Goal: Information Seeking & Learning: Learn about a topic

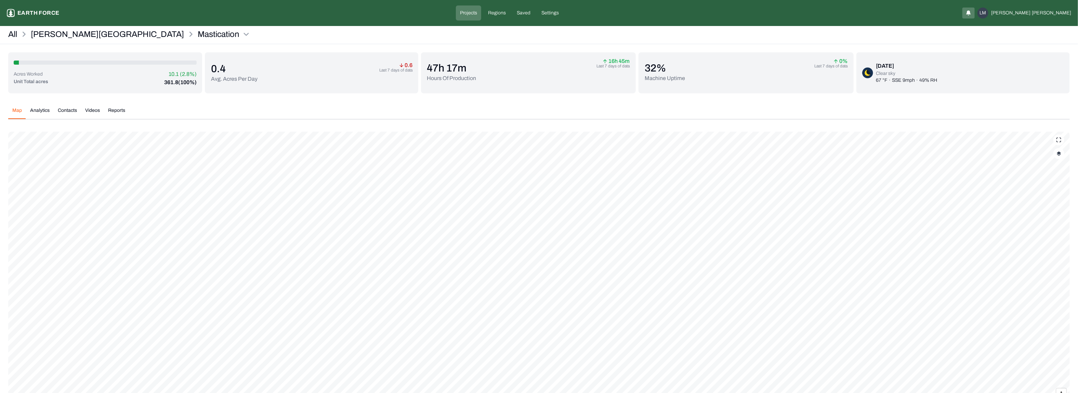
click at [1061, 153] on img "button" at bounding box center [1059, 153] width 4 height 5
drag, startPoint x: 1043, startPoint y: 251, endPoint x: 1044, endPoint y: 256, distance: 4.7
click at [1043, 252] on div "Work History" at bounding box center [1015, 257] width 87 height 18
click at [1047, 256] on History "Work History" at bounding box center [1053, 257] width 12 height 7
click at [1011, 39] on div "All [PERSON_NAME] Ranch Mastication" at bounding box center [539, 36] width 1078 height 15
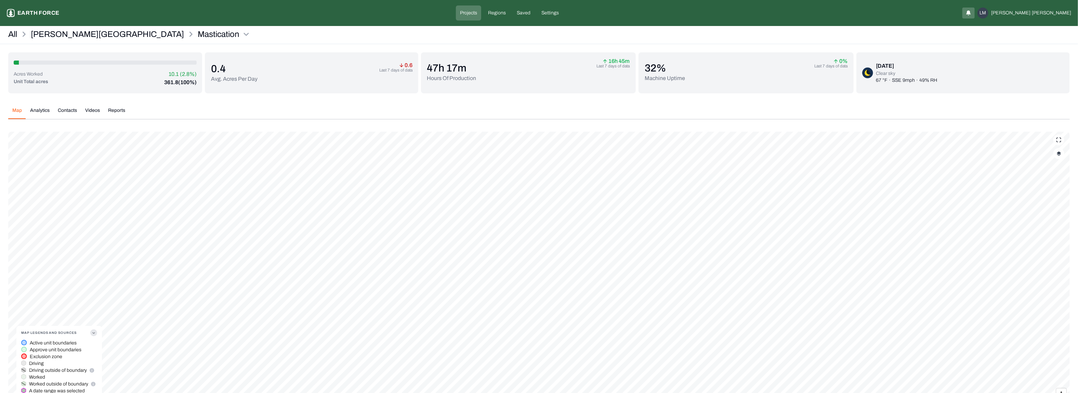
click at [903, 65] on div "[DATE]" at bounding box center [906, 66] width 61 height 8
click at [924, 89] on div "[DATE] Clear sky 67 °F · SSE 9mph · 49% RH" at bounding box center [963, 72] width 213 height 41
click at [50, 25] on div "Mastication Earth force Projects Regions Saved Settings LM [PERSON_NAME]" at bounding box center [539, 13] width 1078 height 26
click at [55, 35] on p "[PERSON_NAME][GEOGRAPHIC_DATA]" at bounding box center [107, 34] width 153 height 11
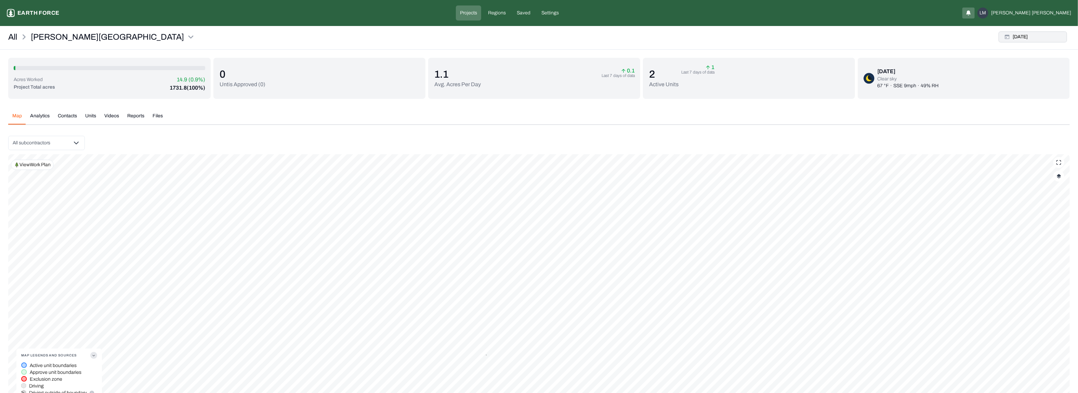
click at [1027, 37] on button "[DATE]" at bounding box center [1033, 36] width 68 height 11
click at [1035, 83] on p "Last 7 days of data" at bounding box center [1041, 79] width 44 height 8
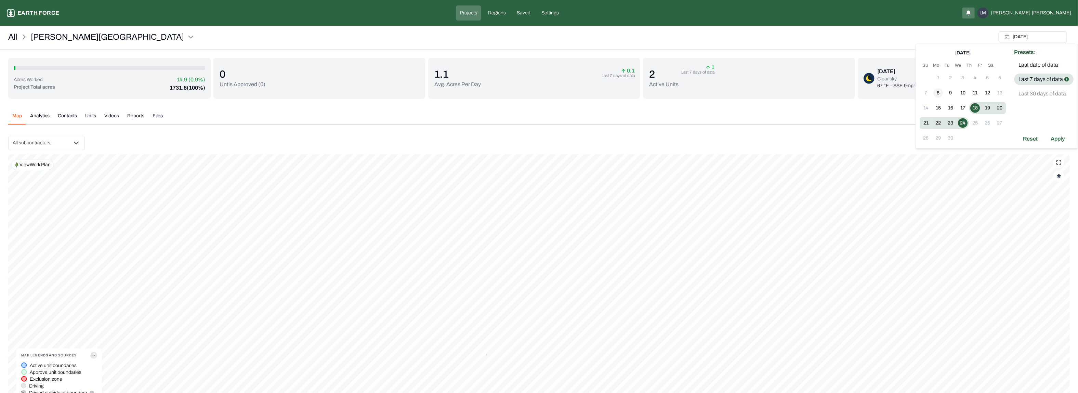
click at [941, 91] on button "8" at bounding box center [939, 93] width 10 height 10
click at [962, 120] on button "24" at bounding box center [963, 123] width 10 height 10
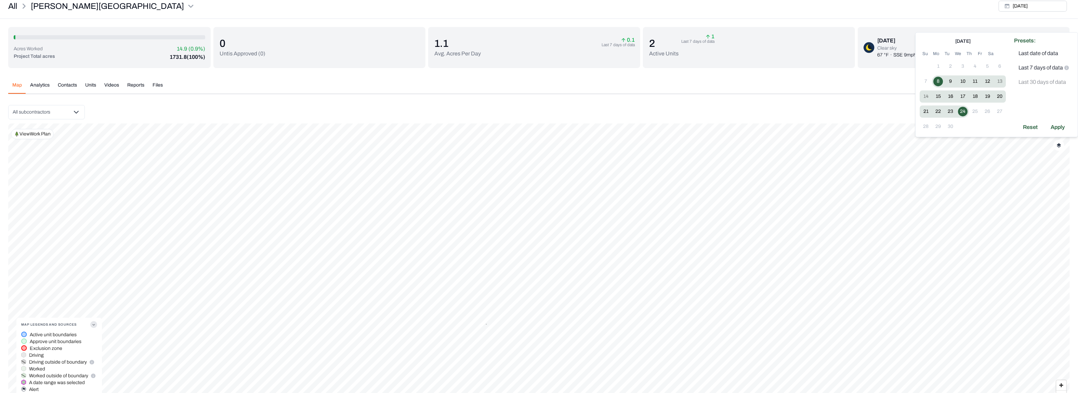
scroll to position [51, 0]
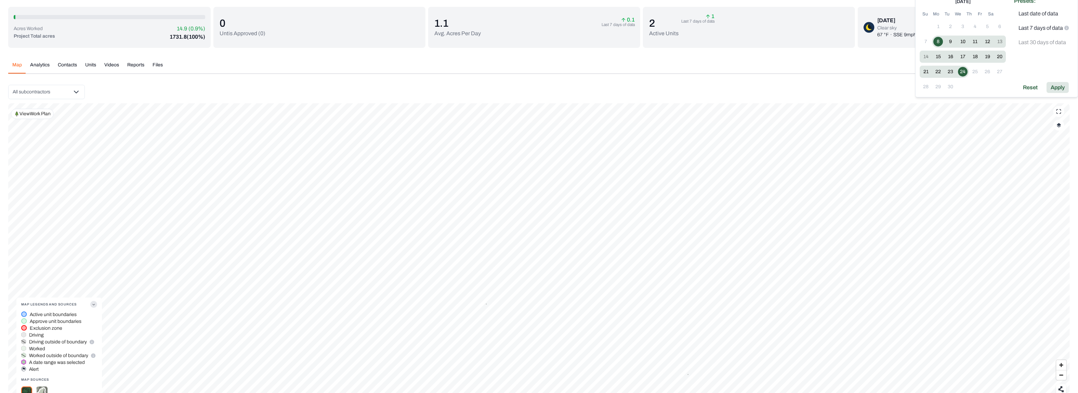
click at [1066, 86] on div "Apply" at bounding box center [1058, 87] width 22 height 11
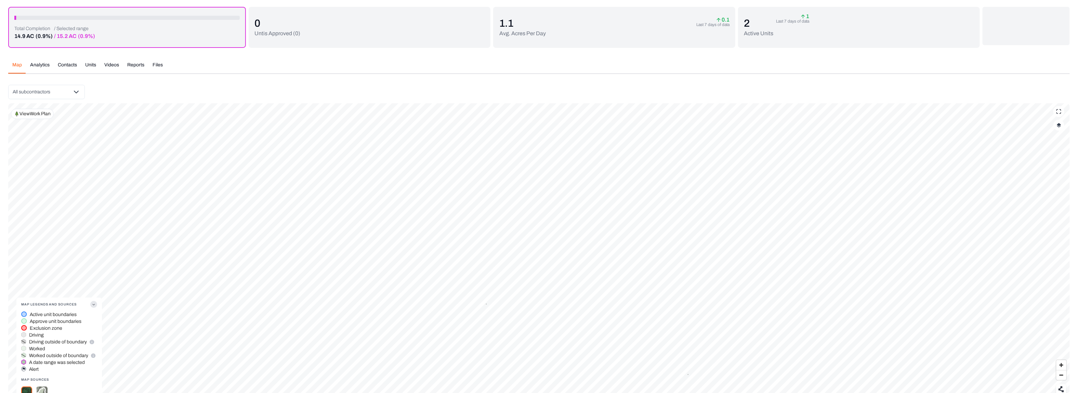
scroll to position [0, 0]
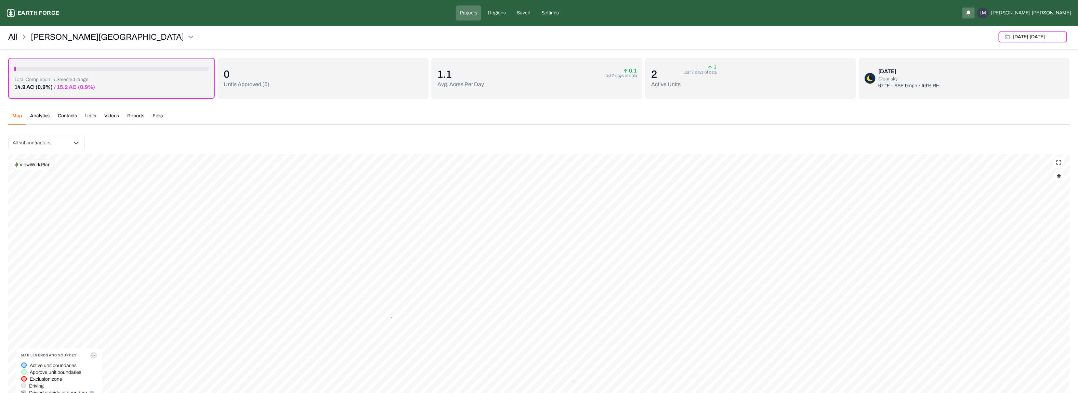
click at [1059, 175] on img "button" at bounding box center [1059, 176] width 4 height 5
click at [1047, 258] on button "Complete Work Summary" at bounding box center [1053, 258] width 12 height 7
click at [1047, 255] on button "Complete Work Summary" at bounding box center [1053, 258] width 12 height 7
click at [1027, 37] on button "[DATE] - [DATE]" at bounding box center [1033, 36] width 68 height 11
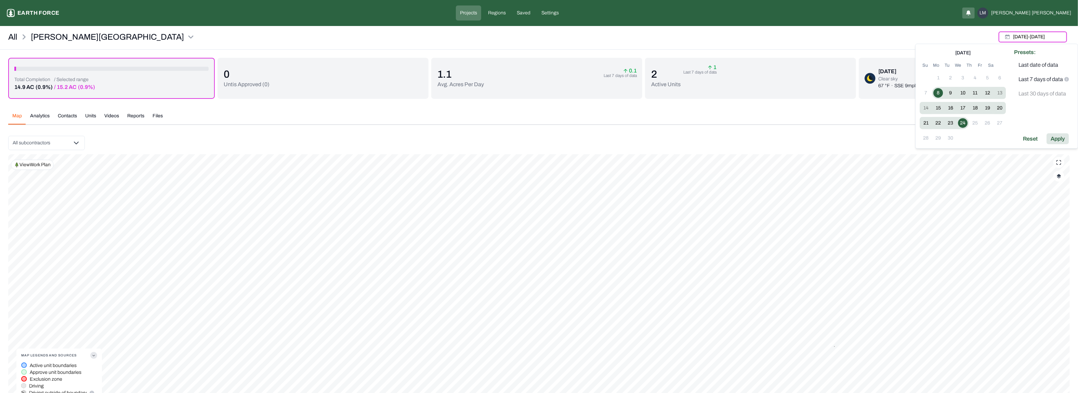
click at [1053, 137] on div "Apply" at bounding box center [1058, 138] width 22 height 11
click at [1022, 33] on button "[DATE] - [DATE]" at bounding box center [1033, 36] width 68 height 11
click at [1026, 129] on div "Presets: Last date of data Last 7 days of data Last 30 days of data Reset Apply" at bounding box center [1044, 96] width 68 height 104
click at [1026, 139] on div "Reset" at bounding box center [1030, 138] width 23 height 11
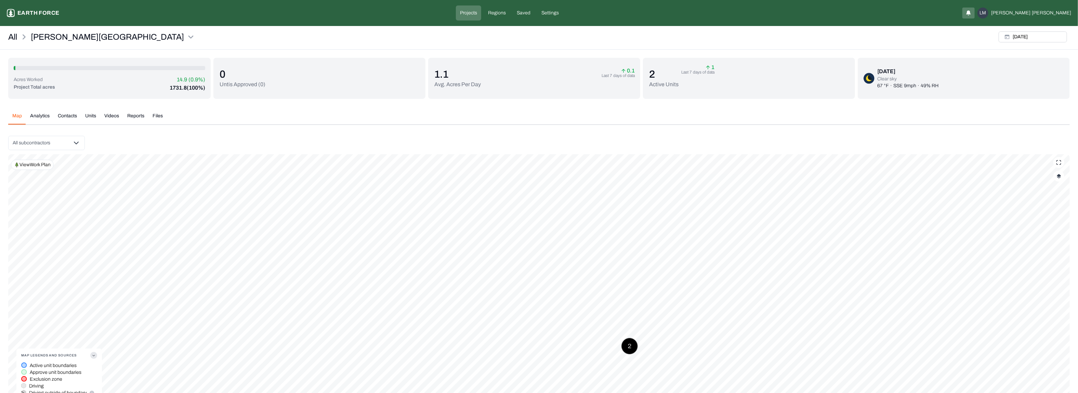
click at [90, 118] on button "Units" at bounding box center [90, 119] width 19 height 12
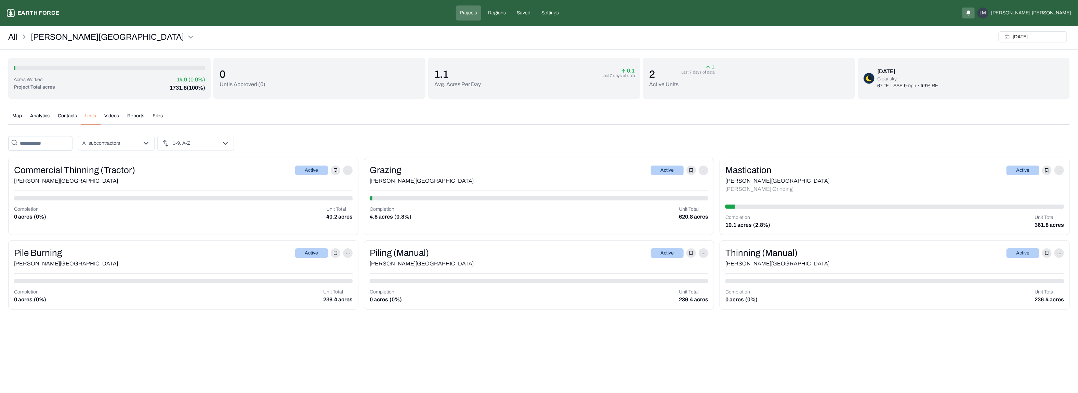
click at [884, 181] on div "[PERSON_NAME][GEOGRAPHIC_DATA]" at bounding box center [895, 181] width 339 height 8
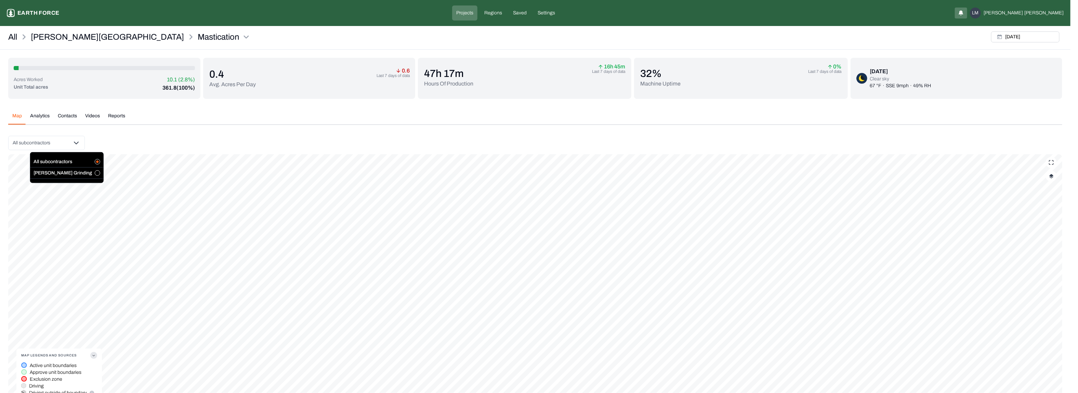
click at [57, 141] on html "Mastication Earth force Projects Regions Saved Settings LM [PERSON_NAME] All [P…" at bounding box center [539, 238] width 1078 height 477
click at [95, 173] on button "button" at bounding box center [97, 172] width 5 height 5
click at [156, 140] on html "Mastication Earth force Projects Regions Saved Settings LM [PERSON_NAME] All [P…" at bounding box center [543, 241] width 1086 height 482
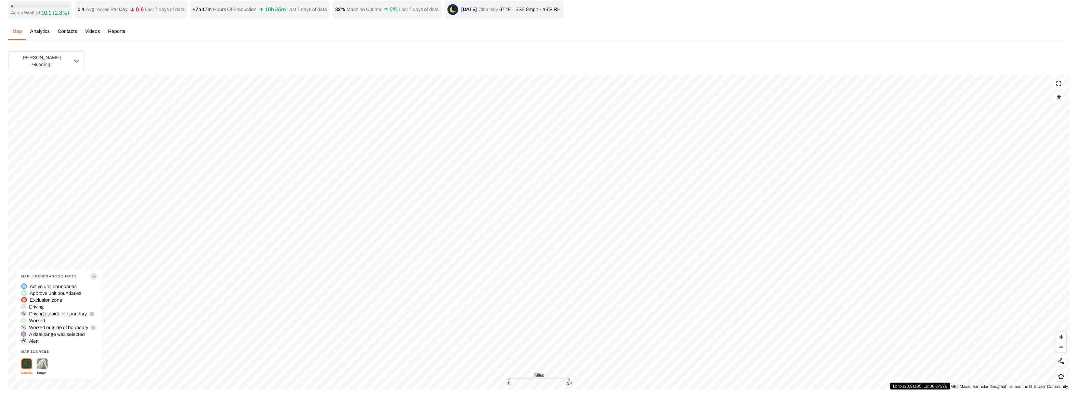
scroll to position [20, 0]
click at [38, 359] on img at bounding box center [42, 364] width 11 height 11
click at [1061, 95] on button "button" at bounding box center [1059, 97] width 11 height 11
click at [1047, 212] on Paths "Vehicle Paths" at bounding box center [1053, 213] width 12 height 7
click at [1059, 95] on img "button" at bounding box center [1059, 97] width 4 height 5
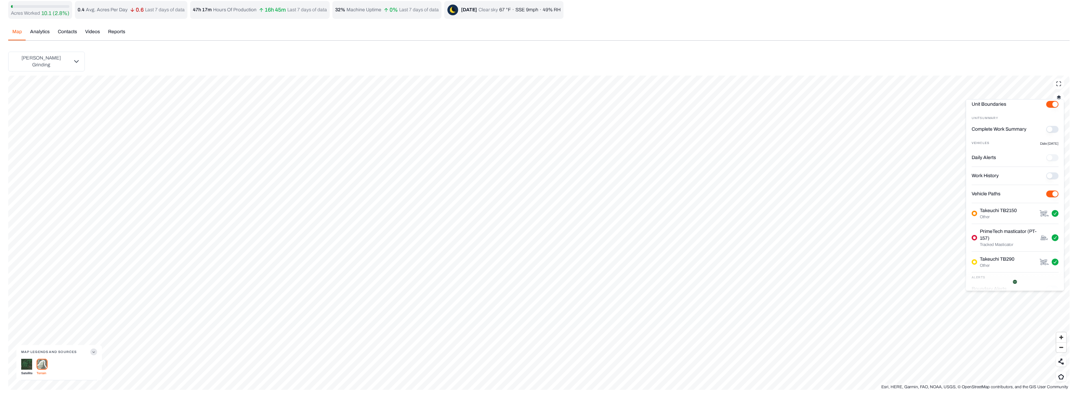
scroll to position [31, 0]
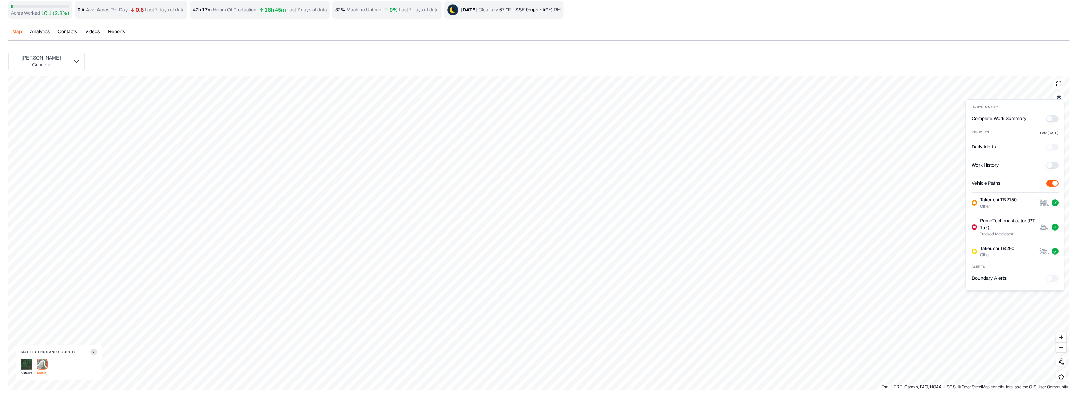
click at [993, 202] on p "Takeuchi TB2150" at bounding box center [998, 200] width 37 height 7
click at [1052, 202] on button "Takeuchi TB2150 Other" at bounding box center [1055, 202] width 7 height 7
click at [974, 203] on span at bounding box center [974, 203] width 3 height 3
click at [1052, 203] on button "Takeuchi TB2150 Other" at bounding box center [1055, 202] width 7 height 7
click at [1047, 117] on button "Complete Work Summary" at bounding box center [1053, 118] width 12 height 7
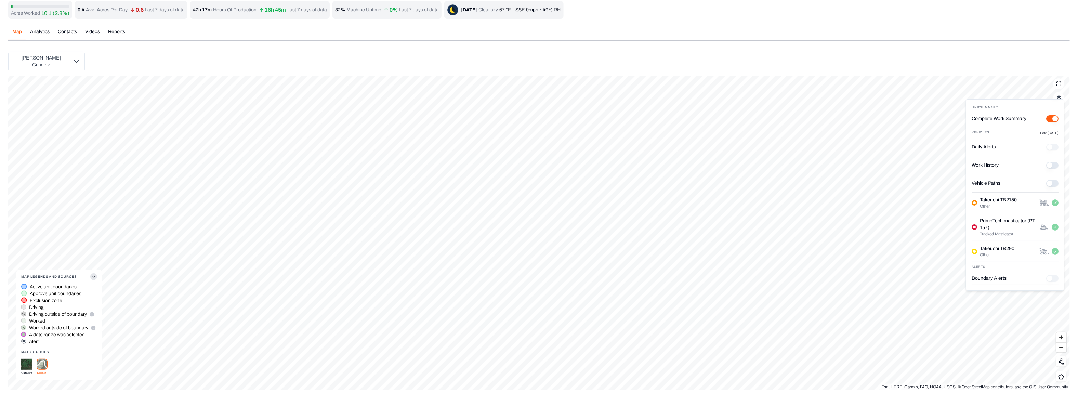
click at [1047, 183] on Paths "Vehicle Paths" at bounding box center [1053, 183] width 12 height 7
click at [1047, 120] on button "Complete Work Summary" at bounding box center [1053, 118] width 12 height 7
click at [42, 60] on html "Mastication Earth force Projects Regions Saved Settings LM [PERSON_NAME] Ranch …" at bounding box center [539, 189] width 1078 height 418
click at [112, 127] on html "Mastication Earth force Projects Regions Saved Settings LM [PERSON_NAME] Ranch …" at bounding box center [539, 189] width 1078 height 418
click at [93, 273] on icon "button" at bounding box center [93, 276] width 7 height 7
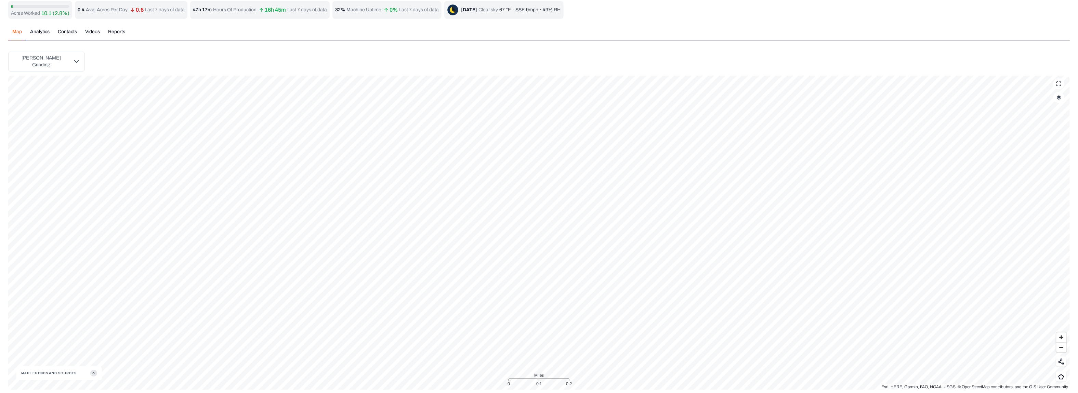
click at [94, 370] on icon "button" at bounding box center [93, 373] width 7 height 7
click at [26, 361] on img at bounding box center [26, 364] width 11 height 11
click at [1064, 94] on button "button" at bounding box center [1059, 97] width 11 height 11
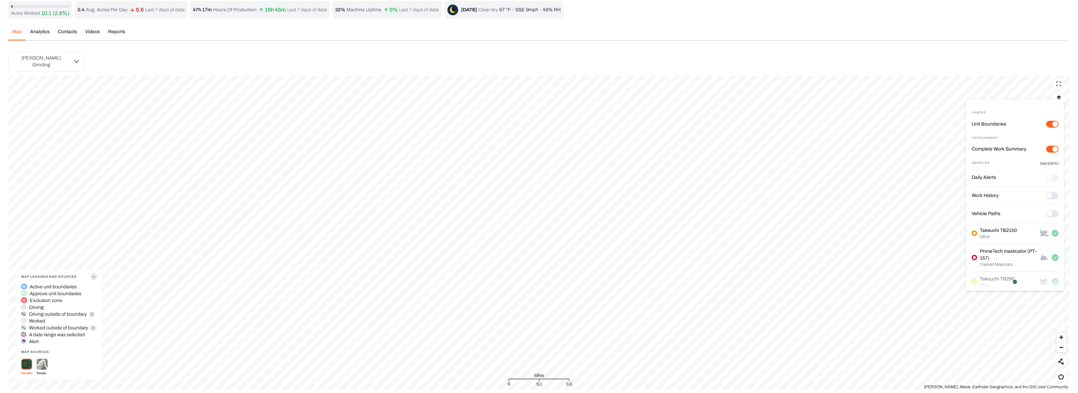
click at [1047, 213] on Paths "Vehicle Paths" at bounding box center [1053, 213] width 12 height 7
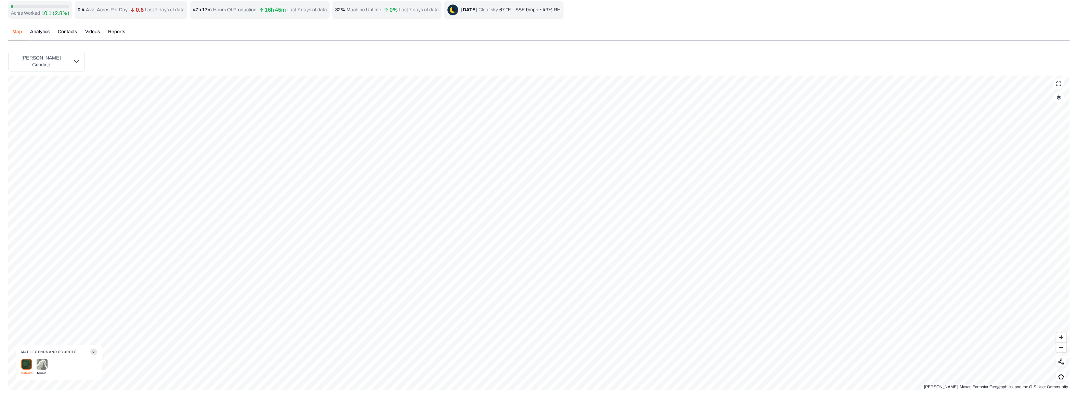
click at [42, 360] on img at bounding box center [42, 364] width 11 height 11
click at [1062, 93] on button "button" at bounding box center [1059, 97] width 11 height 11
click at [1047, 125] on "Unit Boundaries" at bounding box center [1053, 124] width 12 height 7
click at [1058, 95] on img "button" at bounding box center [1059, 97] width 4 height 5
click at [27, 360] on img at bounding box center [26, 364] width 11 height 11
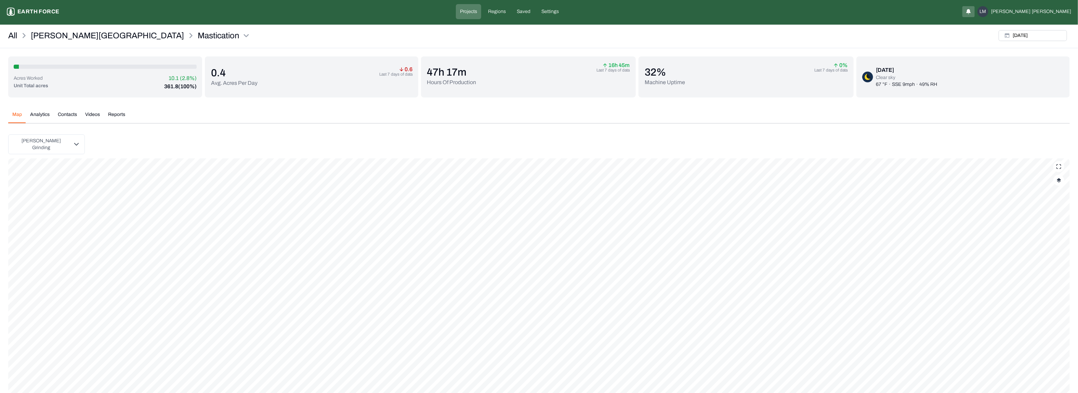
scroll to position [0, 0]
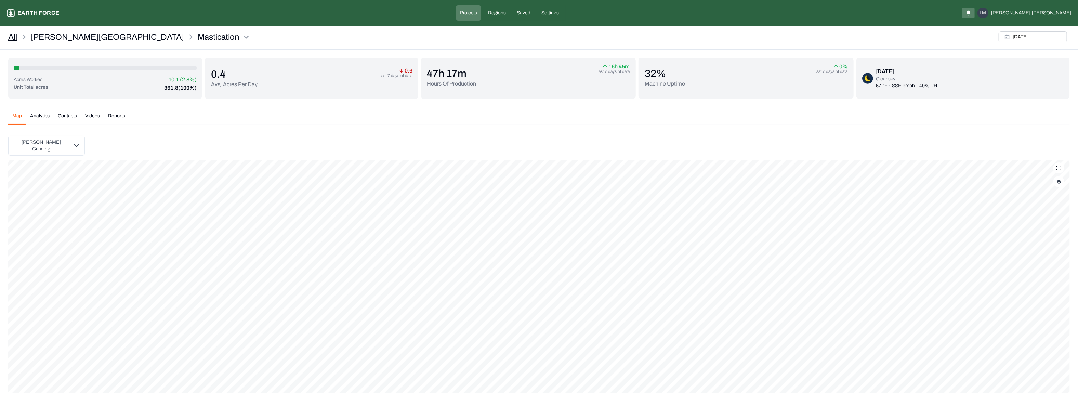
click at [10, 41] on link "All" at bounding box center [12, 36] width 9 height 11
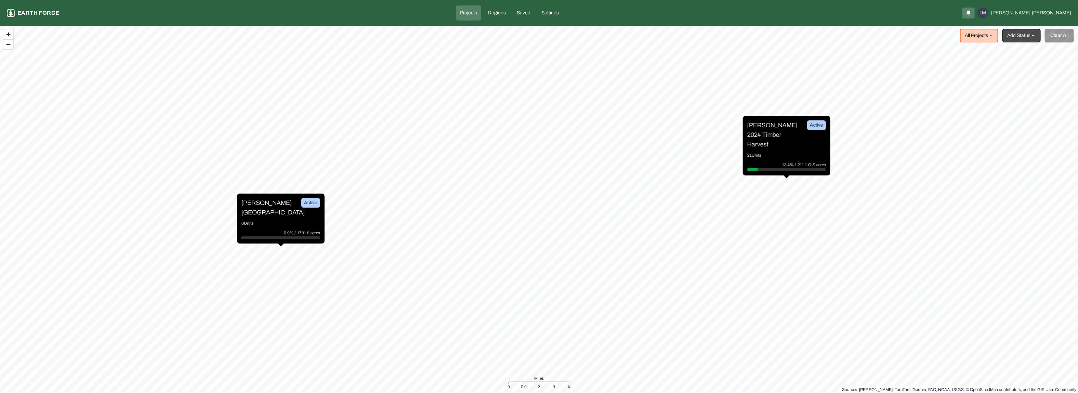
click at [260, 223] on div "[PERSON_NAME] Ranch Active 6 Units 0.9% / 1731.8 acres" at bounding box center [281, 219] width 88 height 50
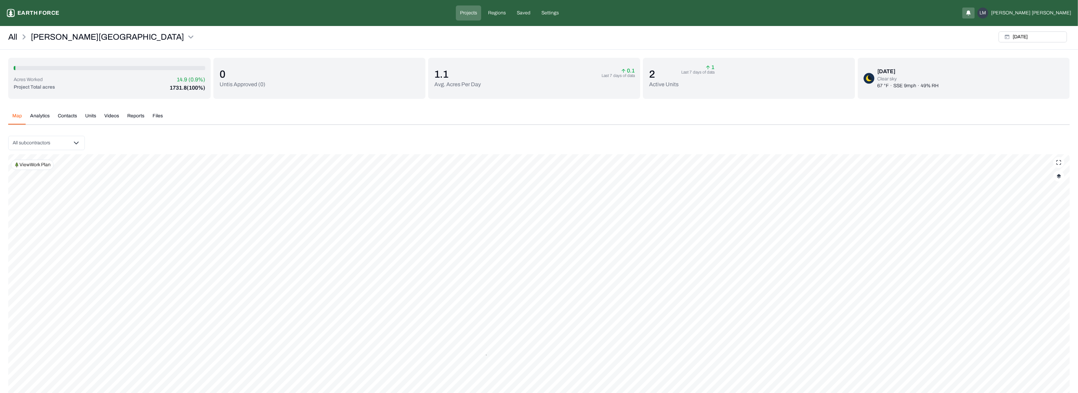
click at [47, 139] on html "[PERSON_NAME] Ranch Earth force Projects Regions Saved Settings LM [PERSON_NAME…" at bounding box center [539, 238] width 1078 height 477
click at [44, 176] on div "[PERSON_NAME] Grinding" at bounding box center [67, 173] width 74 height 11
click at [75, 175] on div "[PERSON_NAME] Grinding" at bounding box center [67, 173] width 74 height 11
click at [95, 174] on button "button" at bounding box center [97, 172] width 5 height 5
click at [188, 195] on html "[PERSON_NAME] Ranch Earth force Projects Regions Saved Settings LM [PERSON_NAME…" at bounding box center [543, 241] width 1086 height 482
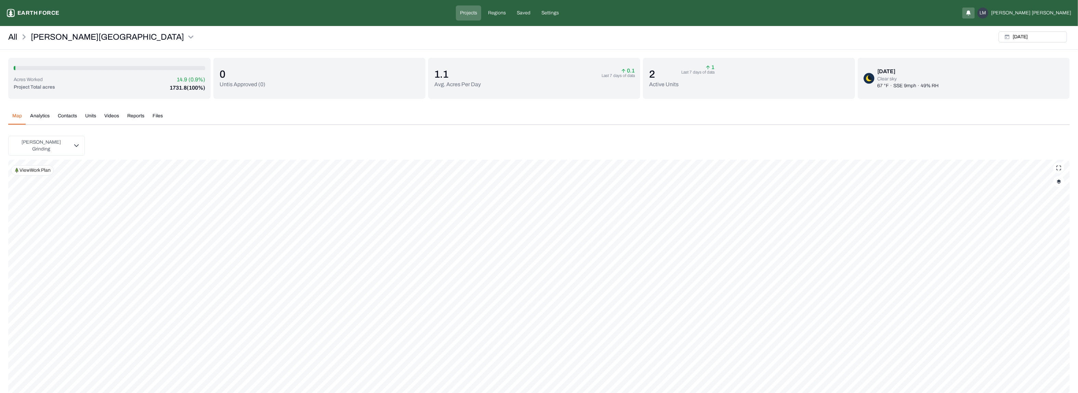
click at [1061, 179] on img "button" at bounding box center [1059, 181] width 4 height 5
click at [1047, 256] on button "Complete Work Summary" at bounding box center [1053, 258] width 12 height 7
click at [35, 168] on p "View Work Plan" at bounding box center [35, 170] width 31 height 7
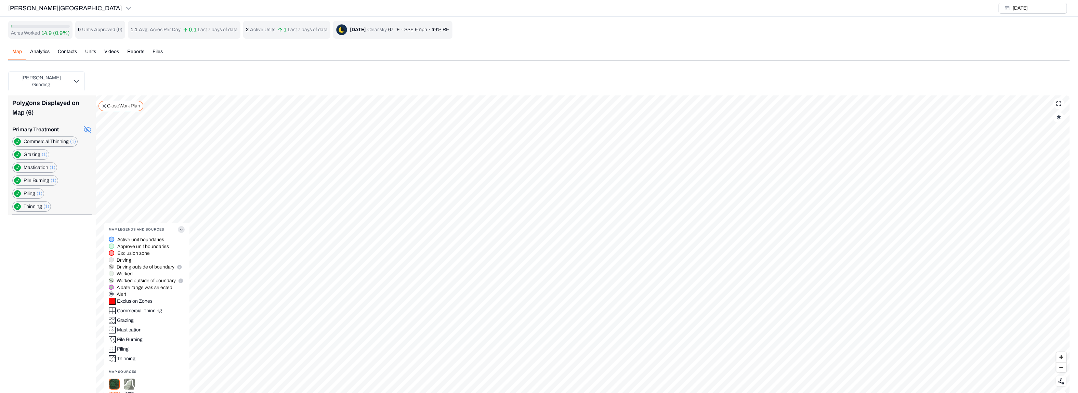
click at [127, 379] on img at bounding box center [129, 384] width 11 height 11
click at [1061, 115] on button "button" at bounding box center [1059, 117] width 11 height 11
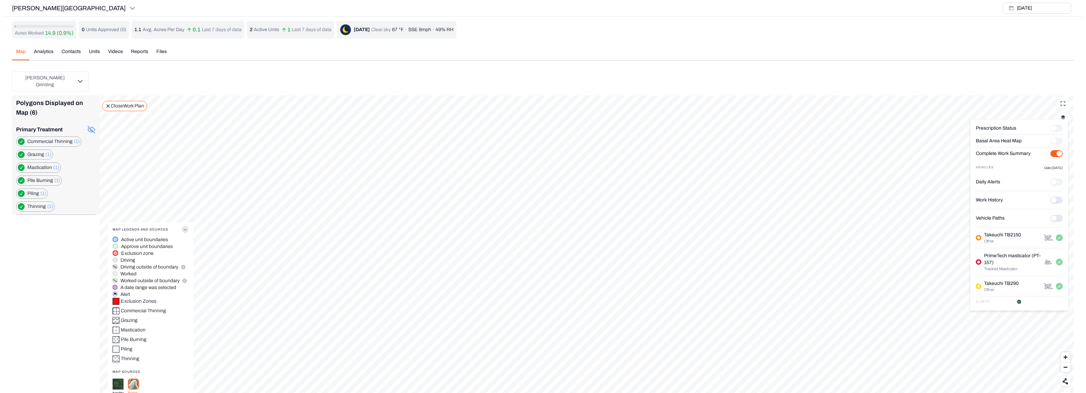
scroll to position [56, 0]
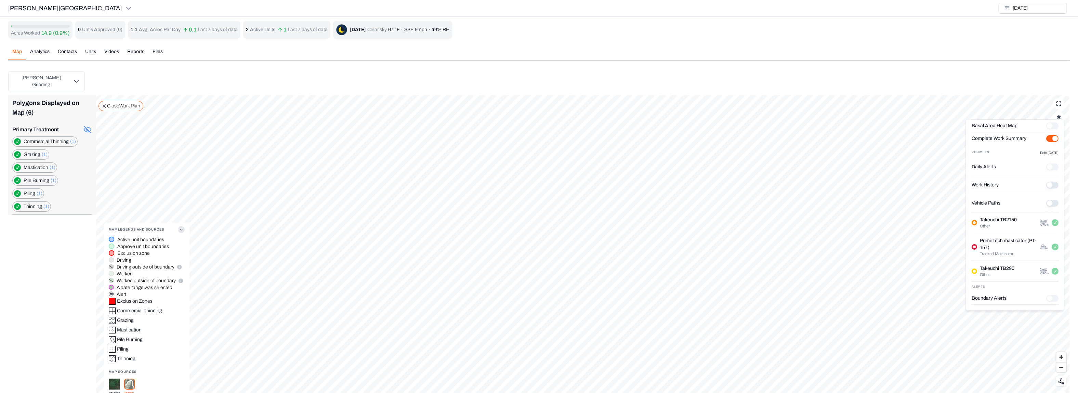
click at [42, 152] on span "(1)" at bounding box center [45, 154] width 6 height 5
click at [86, 126] on icon at bounding box center [87, 130] width 8 height 8
click at [21, 163] on div "Mastication (1)" at bounding box center [34, 168] width 45 height 10
click at [17, 164] on button "button" at bounding box center [17, 167] width 7 height 7
click at [13, 150] on div "Grazing (1)" at bounding box center [30, 155] width 37 height 10
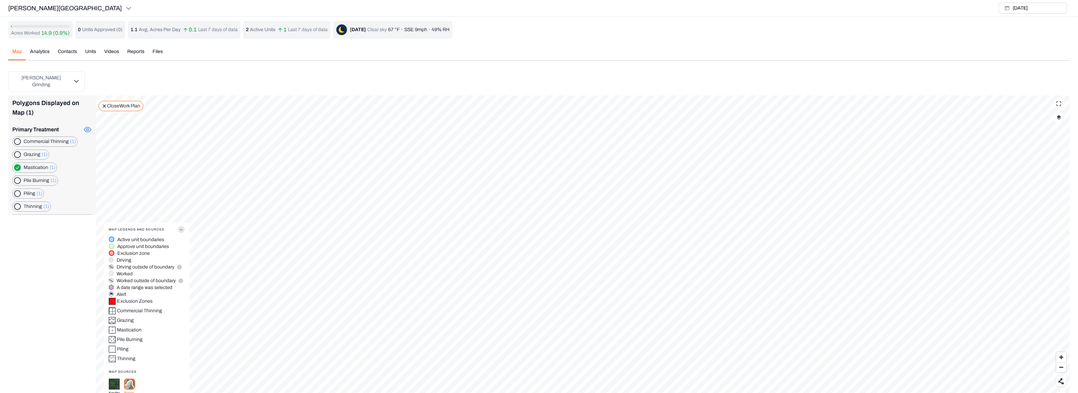
click at [19, 151] on button "button" at bounding box center [17, 154] width 7 height 7
click at [17, 151] on button "button" at bounding box center [17, 154] width 7 height 7
click at [1037, 10] on button "[DATE]" at bounding box center [1033, 8] width 68 height 11
click at [953, 65] on button "9" at bounding box center [951, 65] width 10 height 10
click at [964, 96] on button "24" at bounding box center [963, 95] width 10 height 10
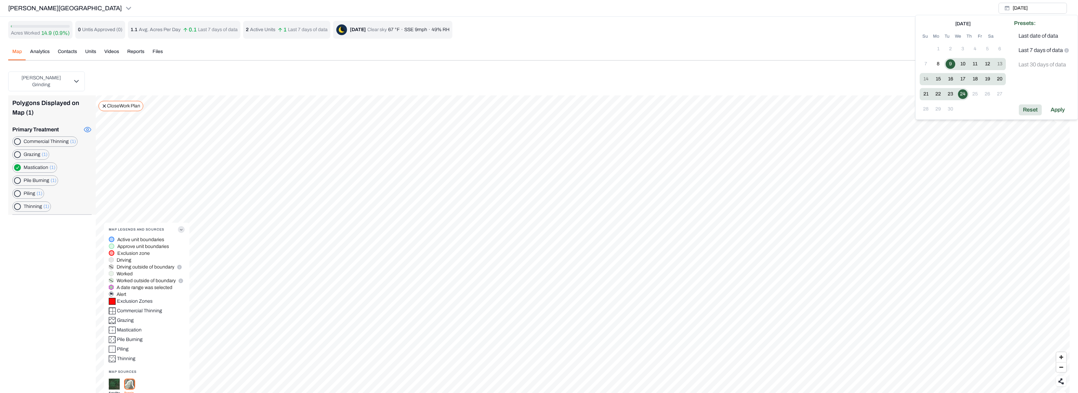
click at [1035, 108] on div "Reset" at bounding box center [1030, 110] width 23 height 11
click at [950, 62] on button "9" at bounding box center [951, 65] width 10 height 10
click at [963, 95] on button "24" at bounding box center [963, 95] width 10 height 10
click at [1059, 108] on div "Apply" at bounding box center [1058, 110] width 22 height 11
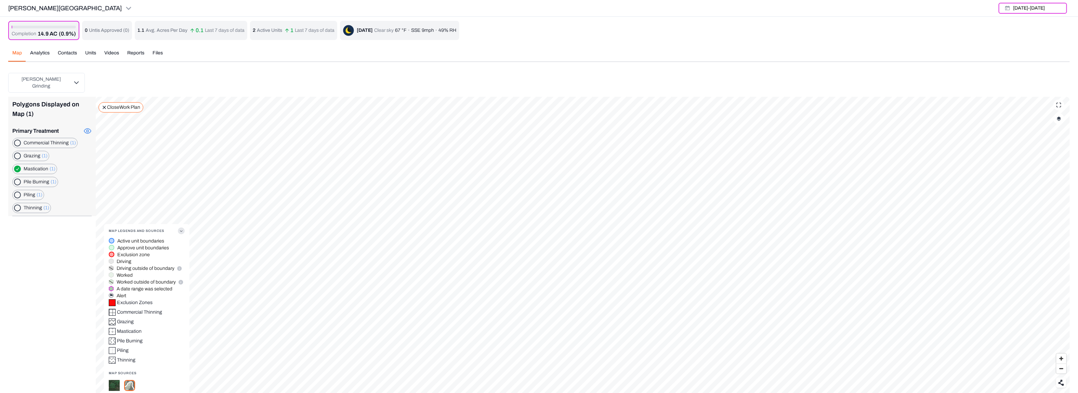
click at [1062, 113] on button "button" at bounding box center [1059, 118] width 11 height 11
click at [1047, 194] on button "Complete Work Summary" at bounding box center [1053, 195] width 12 height 7
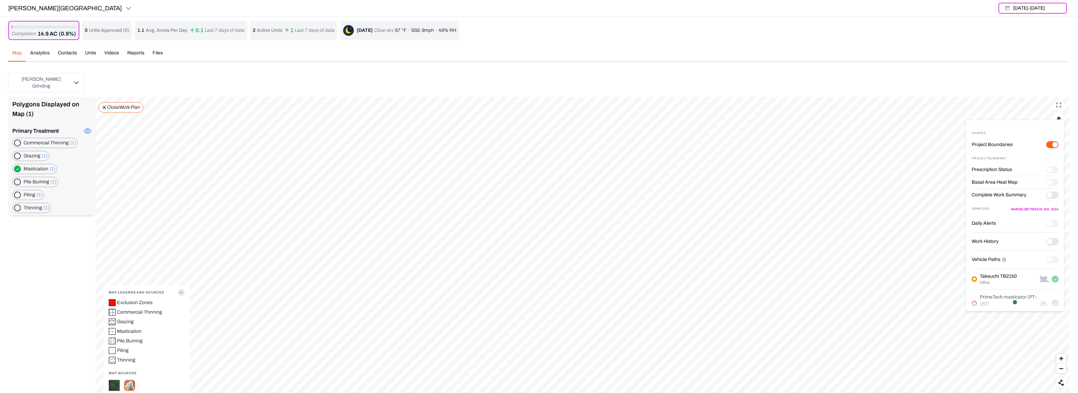
click at [1047, 241] on History "Work History" at bounding box center [1053, 241] width 12 height 7
click at [1029, 7] on button "[DATE] - [DATE]" at bounding box center [1033, 8] width 68 height 11
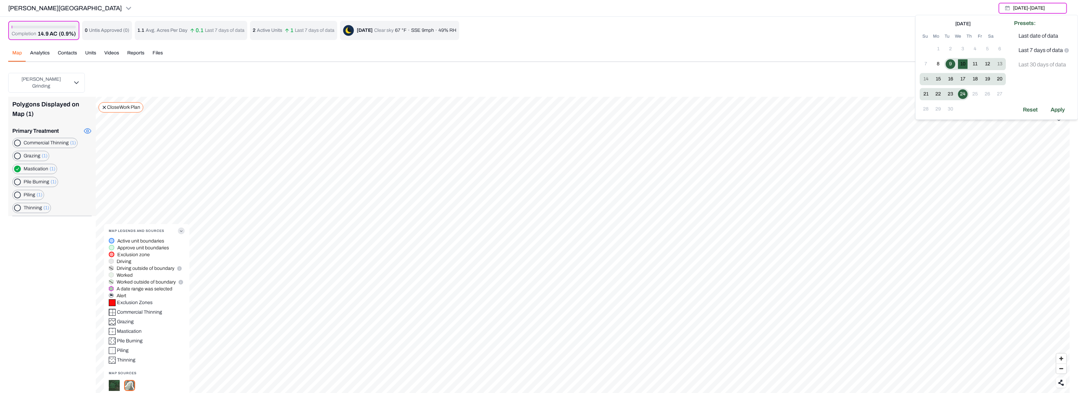
click at [962, 63] on button "10" at bounding box center [963, 65] width 10 height 10
click at [962, 95] on button "24" at bounding box center [963, 95] width 10 height 10
click at [1061, 112] on div "Apply" at bounding box center [1058, 110] width 22 height 11
click at [1054, 9] on button "[DATE] - [DATE]" at bounding box center [1033, 8] width 68 height 11
click at [977, 63] on button "11" at bounding box center [976, 65] width 10 height 10
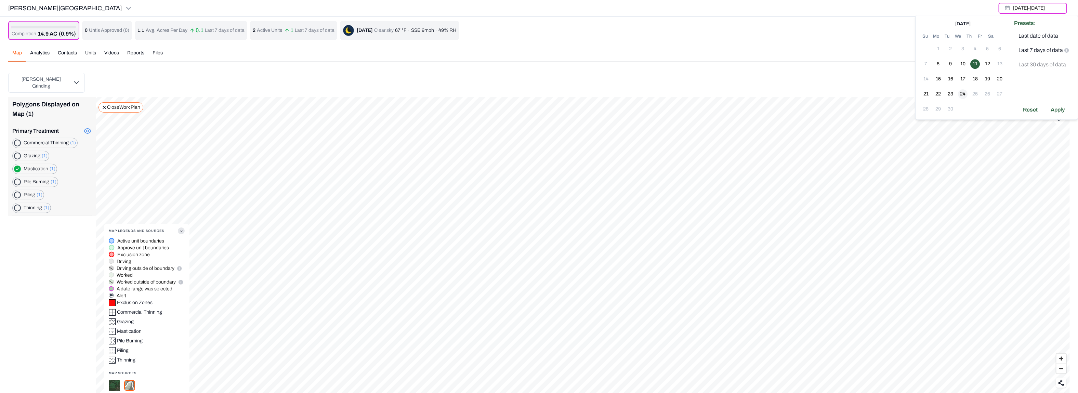
click at [965, 94] on button "24" at bounding box center [963, 95] width 10 height 10
click at [1063, 112] on div "Apply" at bounding box center [1058, 110] width 22 height 11
click at [1034, 3] on button "[DATE] - [DATE]" at bounding box center [1033, 8] width 68 height 11
click at [937, 64] on button "8" at bounding box center [939, 65] width 10 height 10
click at [963, 95] on button "24" at bounding box center [963, 95] width 10 height 10
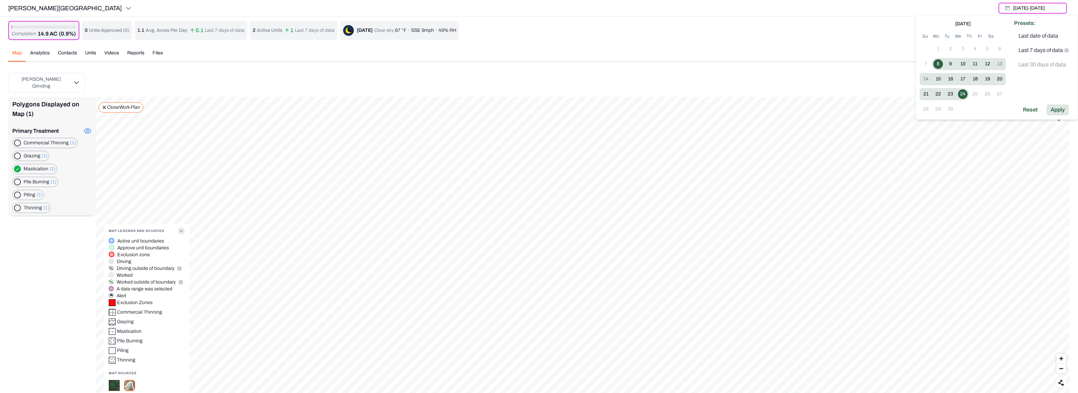
click at [1063, 115] on div "Apply" at bounding box center [1058, 110] width 22 height 11
click at [1059, 380] on icon at bounding box center [1061, 383] width 5 height 6
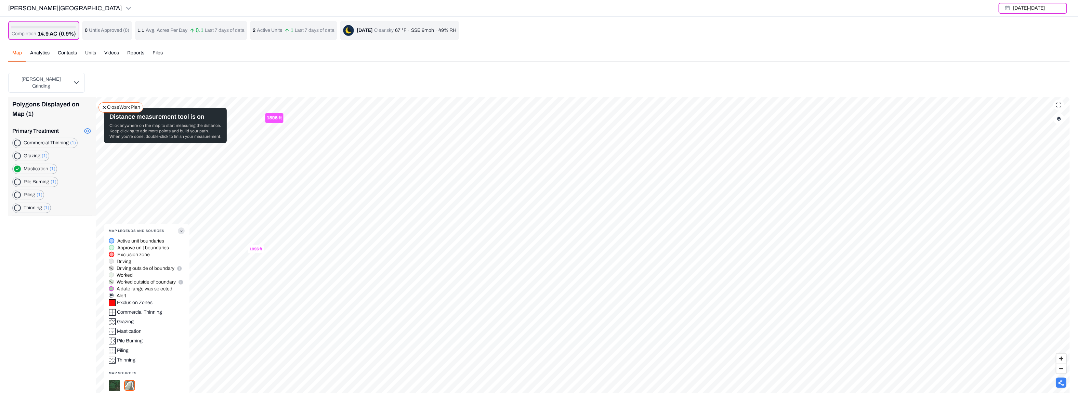
click at [1055, 116] on button "button" at bounding box center [1059, 118] width 11 height 11
click at [1047, 197] on button "Complete Work Summary" at bounding box center [1053, 195] width 12 height 7
click at [89, 53] on div "Completion 14.9 AC (0.9%) 0 Untis Approved ( 0 ) 1.1 Avg. Acres Per Day 0.1 Las…" at bounding box center [539, 216] width 1062 height 390
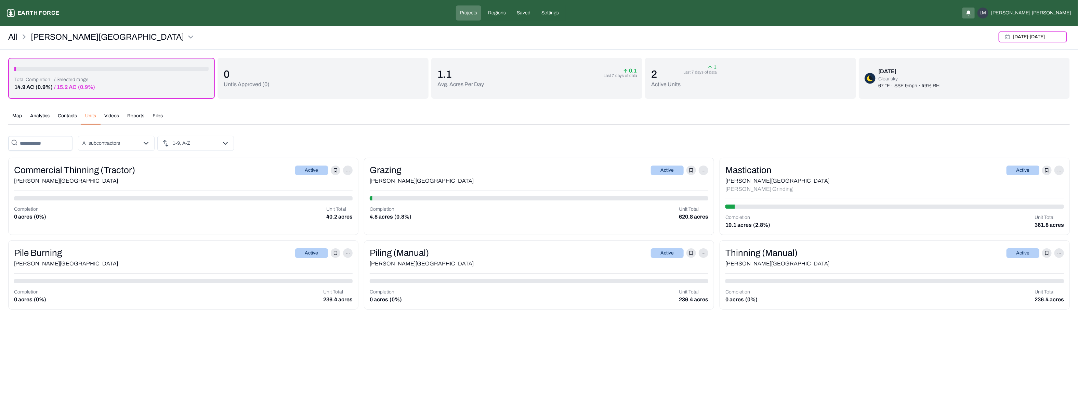
click at [267, 222] on div "Commercial Thinning (Tractor) Active ... [PERSON_NAME][GEOGRAPHIC_DATA] Complet…" at bounding box center [183, 196] width 350 height 77
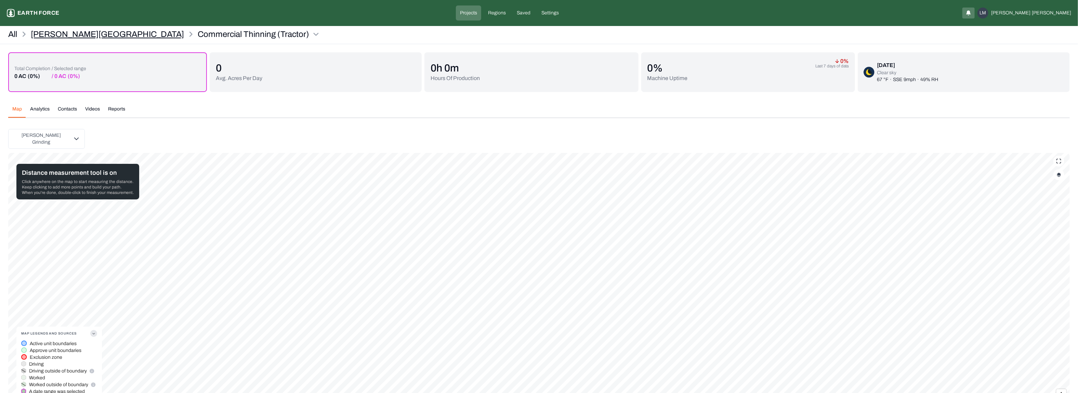
click at [71, 31] on p "[PERSON_NAME][GEOGRAPHIC_DATA]" at bounding box center [107, 34] width 153 height 11
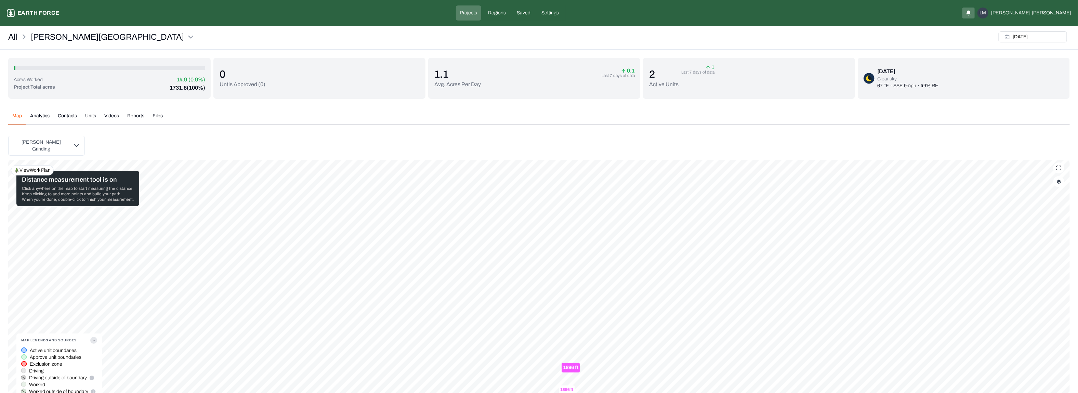
click at [46, 141] on html "[PERSON_NAME] Ranch Earth force Projects Regions Saved Settings LM [PERSON_NAME…" at bounding box center [539, 231] width 1078 height 462
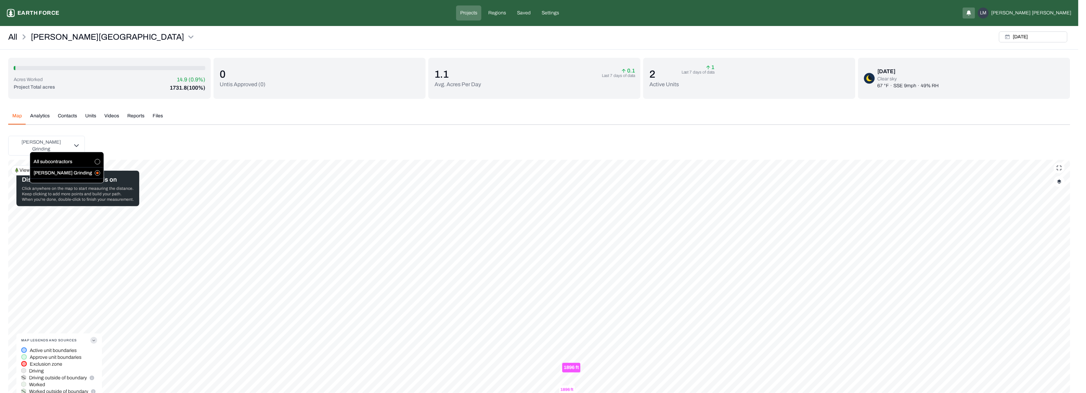
click at [95, 172] on span "button" at bounding box center [97, 173] width 5 height 3
click at [129, 147] on html "[PERSON_NAME] Ranch Earth force Projects Regions Saved Settings LM [PERSON_NAME…" at bounding box center [543, 231] width 1086 height 462
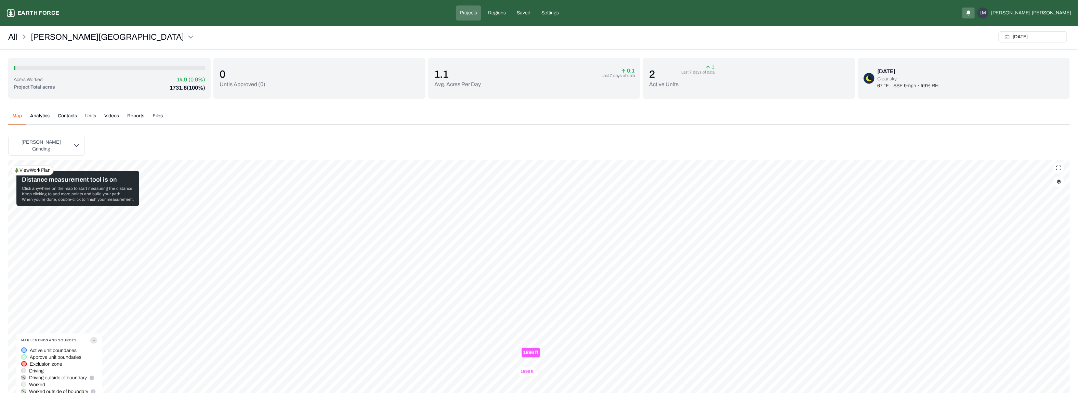
drag, startPoint x: 22, startPoint y: 116, endPoint x: 22, endPoint y: 111, distance: 4.5
click at [22, 116] on button "Map" at bounding box center [17, 119] width 18 height 12
click at [15, 35] on link "All" at bounding box center [12, 36] width 9 height 11
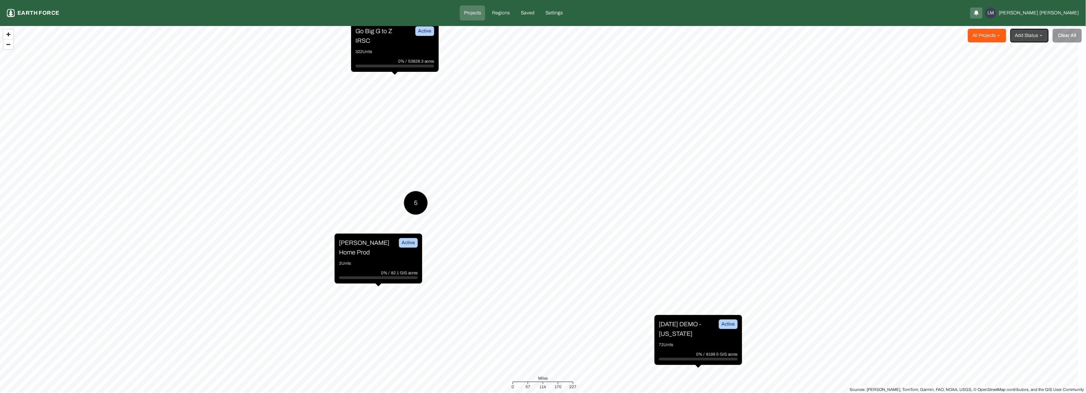
click at [984, 30] on html "Projects Earth force Projects Regions Saved Settings LM [PERSON_NAME] All Proje…" at bounding box center [543, 196] width 1086 height 393
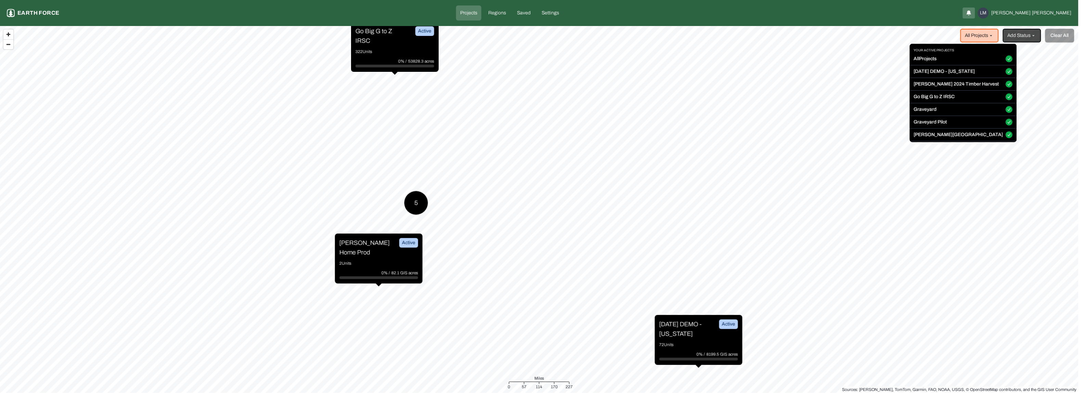
click at [1006, 60] on button "All Projects" at bounding box center [1009, 58] width 7 height 7
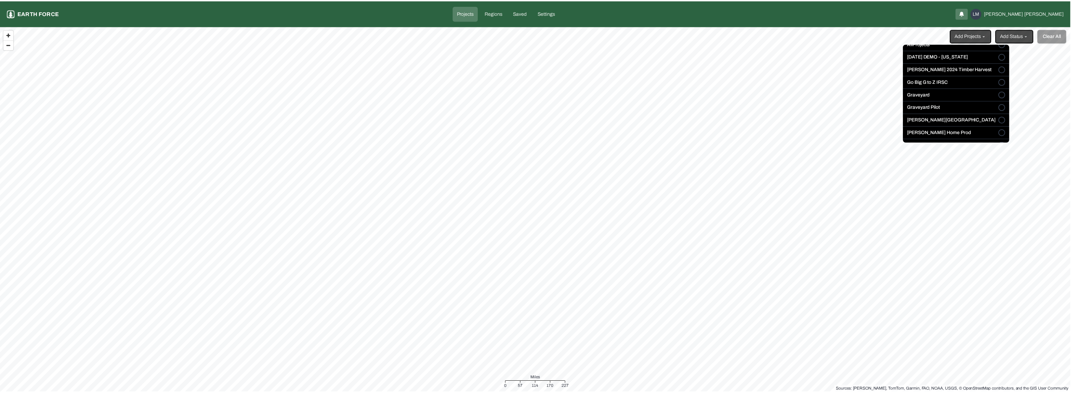
scroll to position [31, 0]
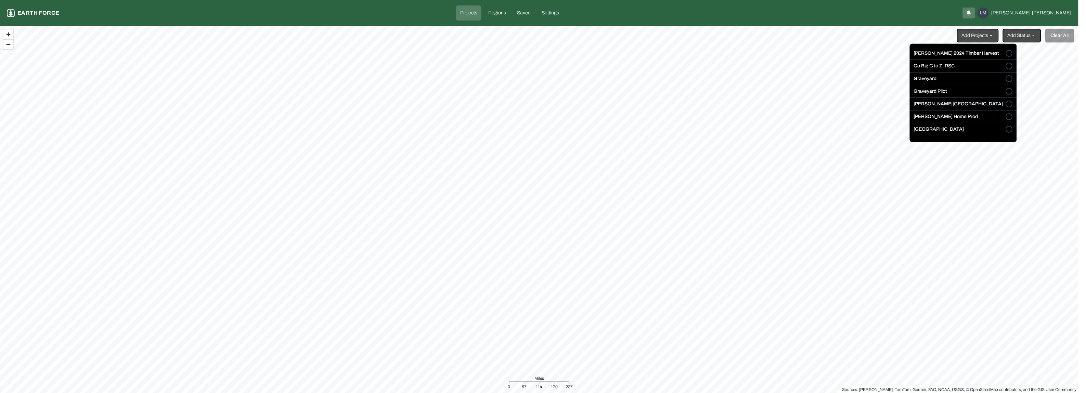
click at [1006, 103] on button "[PERSON_NAME][GEOGRAPHIC_DATA]" at bounding box center [1009, 104] width 7 height 7
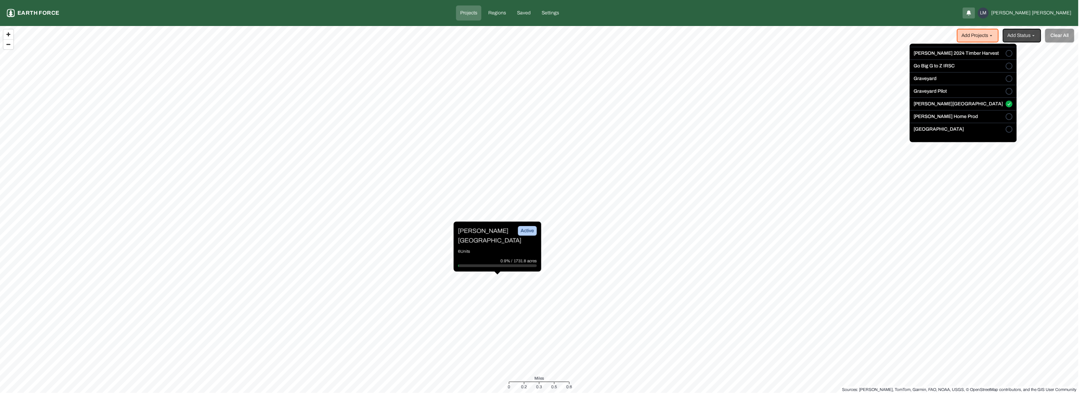
click at [486, 244] on html "Projects Earth force Projects Regions Saved Settings LM [PERSON_NAME] Add Proje…" at bounding box center [543, 196] width 1086 height 393
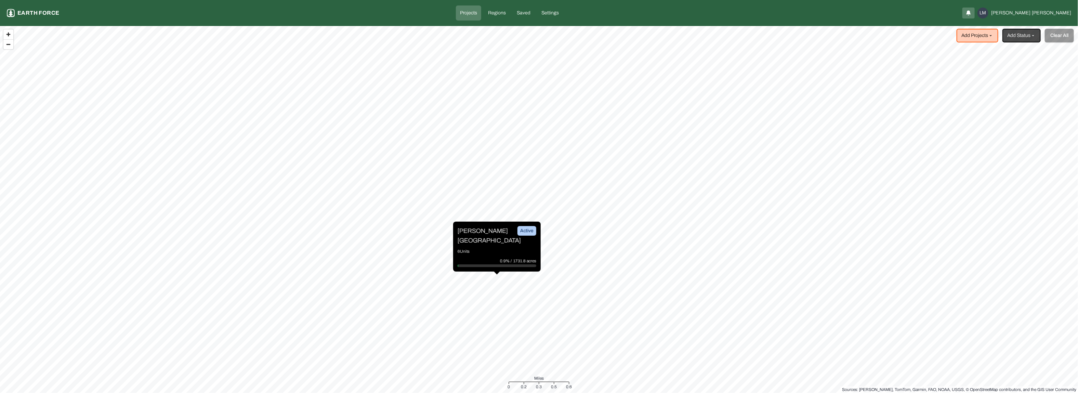
click at [486, 248] on p "6 Units" at bounding box center [497, 251] width 79 height 7
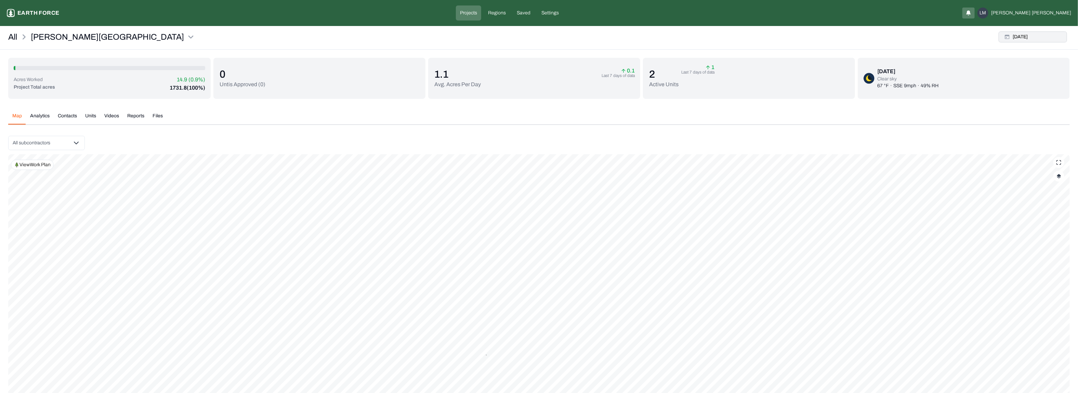
click at [1020, 34] on button "[DATE]" at bounding box center [1033, 36] width 68 height 11
click at [938, 93] on button "8" at bounding box center [939, 93] width 10 height 10
click at [1033, 139] on div "Reset" at bounding box center [1030, 138] width 23 height 11
click at [1059, 174] on img "button" at bounding box center [1059, 176] width 4 height 5
click at [1047, 307] on History "Work History" at bounding box center [1053, 305] width 12 height 7
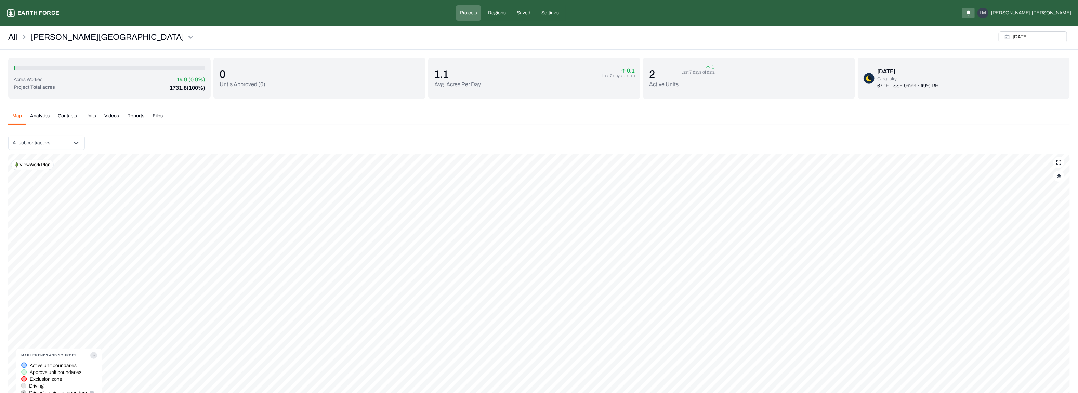
click at [1064, 179] on button "button" at bounding box center [1059, 176] width 11 height 11
drag, startPoint x: 1051, startPoint y: 216, endPoint x: 967, endPoint y: 217, distance: 84.9
click at [967, 217] on div "Shapes Project Boundaries Project Summary Prescription Status Basal Area Heat M…" at bounding box center [1015, 279] width 99 height 192
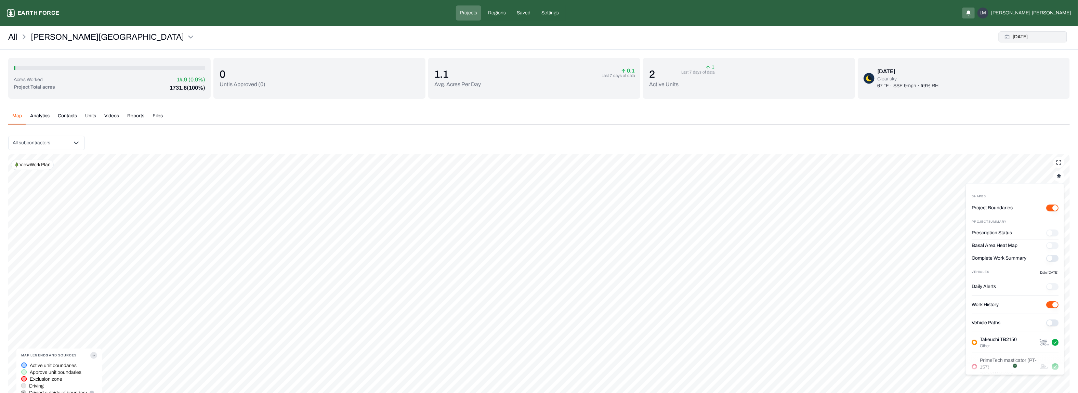
click at [1027, 37] on button "[DATE]" at bounding box center [1033, 36] width 68 height 11
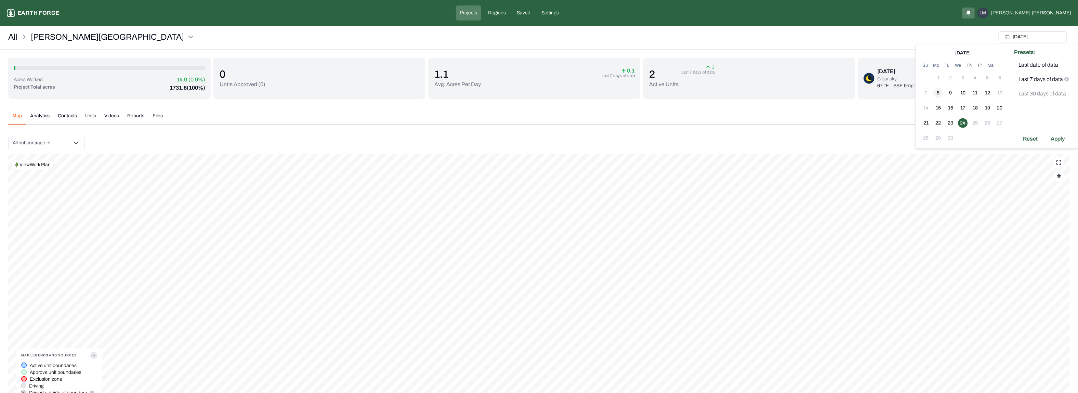
click at [938, 91] on button "8" at bounding box center [939, 93] width 10 height 10
click at [1058, 142] on div "Apply" at bounding box center [1058, 138] width 22 height 11
click at [1062, 176] on button "button" at bounding box center [1059, 176] width 11 height 11
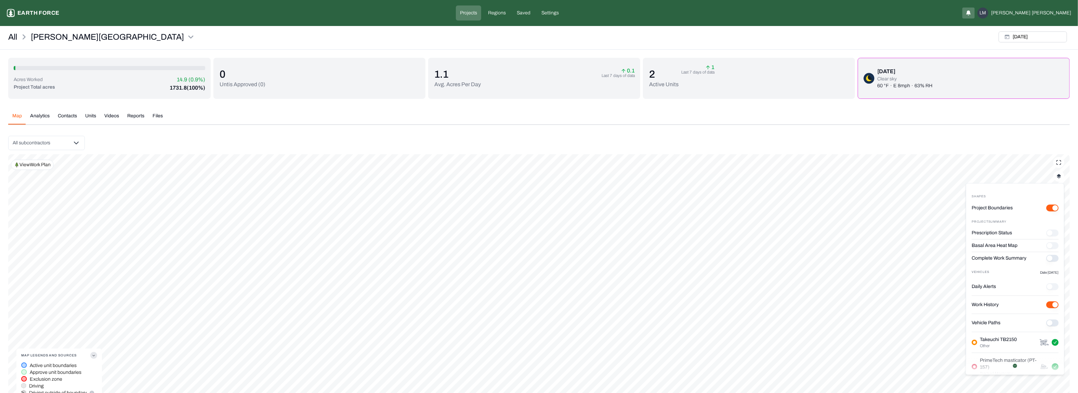
drag, startPoint x: 1052, startPoint y: 272, endPoint x: 969, endPoint y: 272, distance: 83.5
click at [969, 272] on div "Shapes Project Boundaries Project Summary Prescription Status Basal Area Heat M…" at bounding box center [1015, 279] width 99 height 192
click at [1047, 256] on button "Complete Work Summary" at bounding box center [1053, 258] width 12 height 7
click at [1046, 273] on p "Date [DATE]" at bounding box center [1049, 272] width 18 height 5
drag, startPoint x: 1053, startPoint y: 273, endPoint x: 995, endPoint y: 272, distance: 58.5
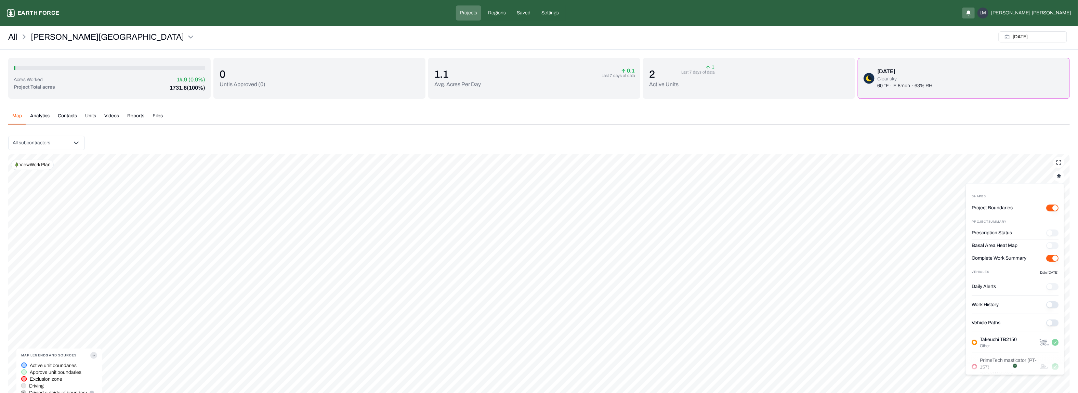
click at [995, 272] on div "Shapes Project Boundaries Project Summary Prescription Status Basal Area Heat M…" at bounding box center [1015, 279] width 99 height 192
click at [1061, 177] on img "button" at bounding box center [1059, 176] width 4 height 5
click at [1036, 38] on button "[DATE]" at bounding box center [1033, 36] width 68 height 11
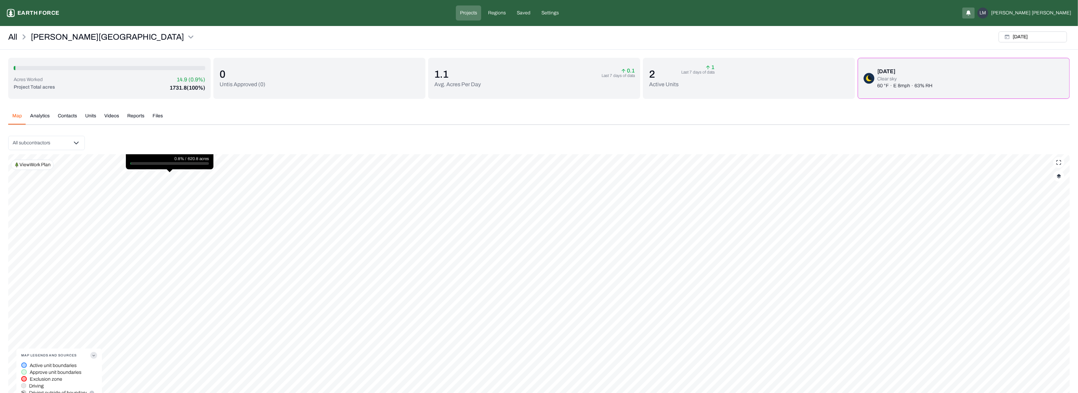
click at [1058, 181] on button "button" at bounding box center [1059, 176] width 11 height 11
click at [1047, 246] on History "Work History" at bounding box center [1053, 249] width 12 height 7
click at [1063, 176] on button "button" at bounding box center [1059, 176] width 11 height 11
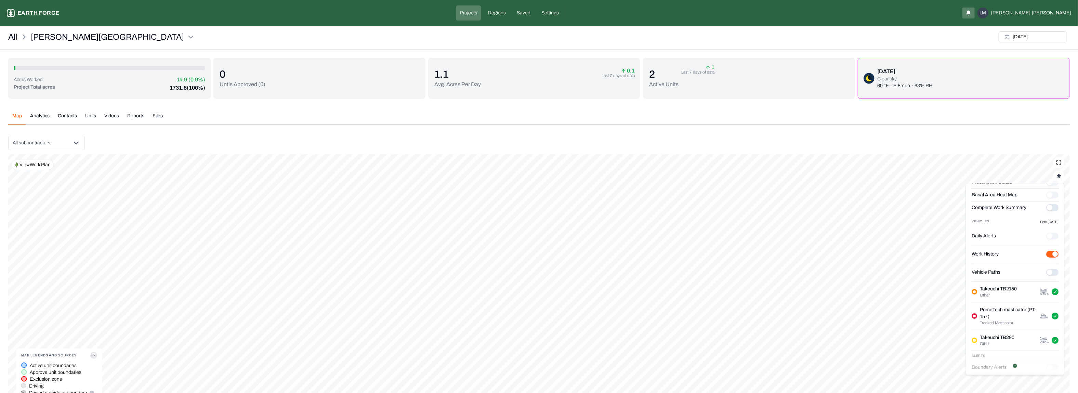
scroll to position [51, 0]
click at [1047, 274] on Paths "Vehicle Paths" at bounding box center [1053, 272] width 12 height 7
click at [1018, 36] on button "[DATE]" at bounding box center [1033, 36] width 68 height 11
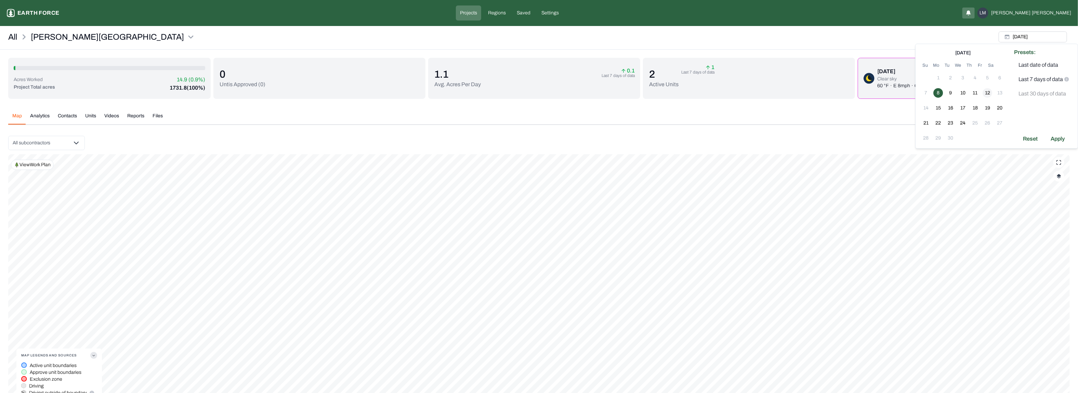
click at [990, 92] on button "12" at bounding box center [988, 93] width 10 height 10
click at [1029, 139] on div "Reset" at bounding box center [1030, 138] width 23 height 11
click at [1061, 179] on button "button" at bounding box center [1059, 176] width 11 height 11
click at [1019, 37] on button "[DATE]" at bounding box center [1033, 36] width 68 height 11
click at [1062, 180] on button "button" at bounding box center [1059, 176] width 11 height 11
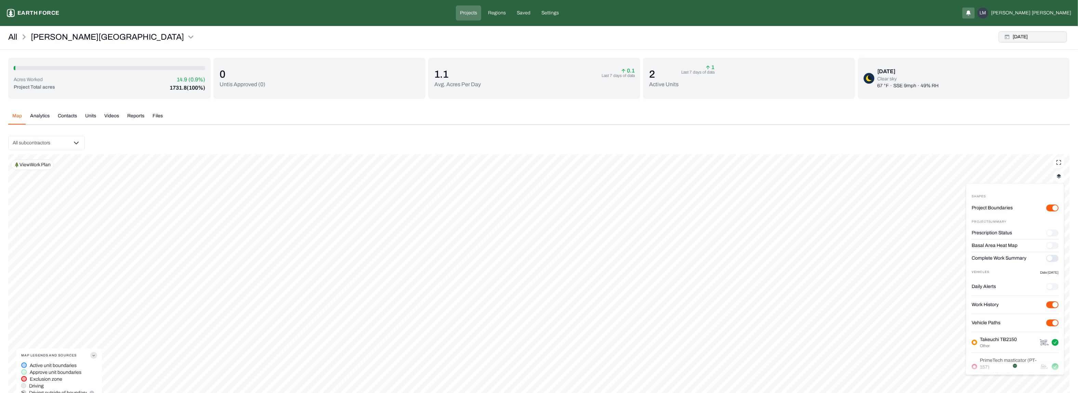
click at [1040, 40] on button "[DATE]" at bounding box center [1033, 36] width 68 height 11
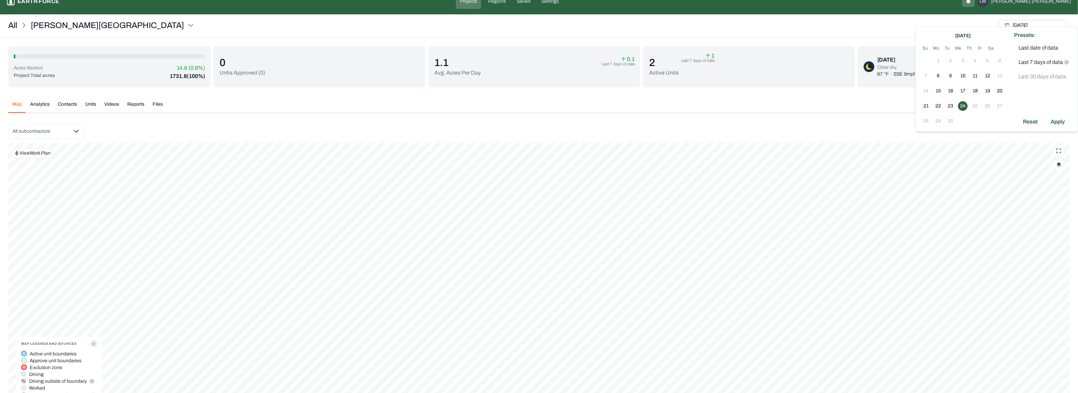
scroll to position [17, 0]
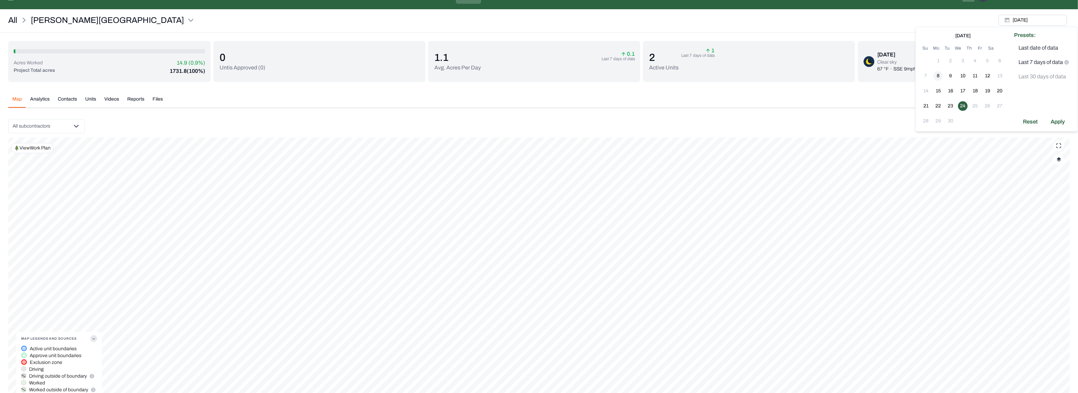
click at [938, 74] on button "8" at bounding box center [939, 76] width 10 height 10
click at [989, 77] on button "12" at bounding box center [988, 76] width 10 height 10
click at [1061, 121] on div "Apply" at bounding box center [1058, 121] width 22 height 11
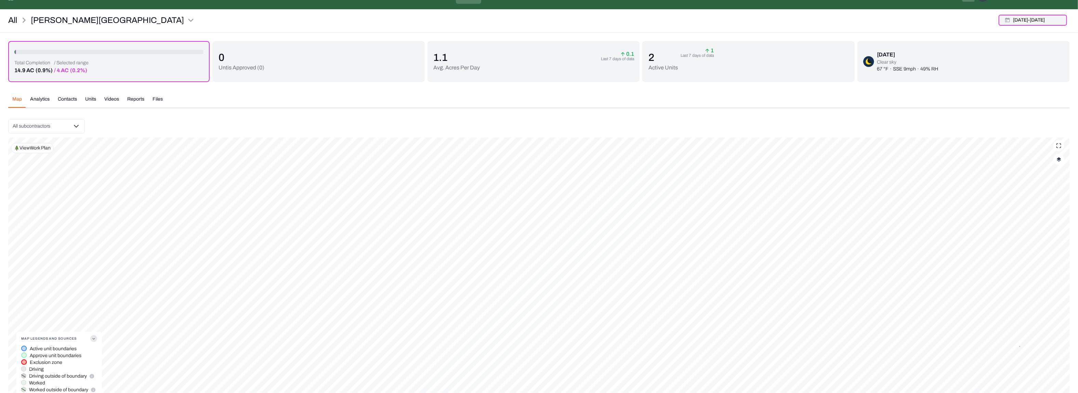
click at [1040, 16] on button "[DATE] - [DATE]" at bounding box center [1033, 20] width 68 height 11
click at [960, 77] on button "10" at bounding box center [963, 76] width 10 height 10
click at [976, 91] on button "18" at bounding box center [976, 91] width 10 height 10
click at [1061, 121] on div "Apply" at bounding box center [1058, 121] width 22 height 11
click at [46, 350] on div "Driving" at bounding box center [59, 349] width 76 height 7
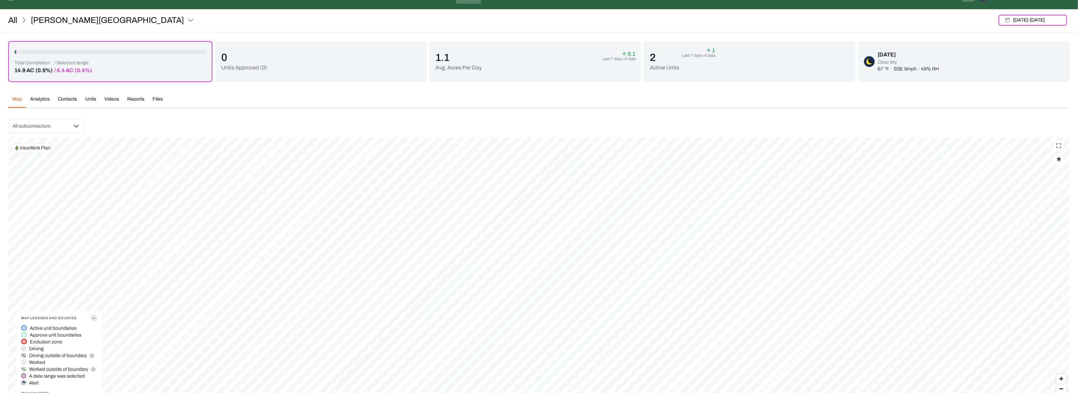
click at [1062, 160] on button "button" at bounding box center [1059, 159] width 11 height 11
drag, startPoint x: 1029, startPoint y: 206, endPoint x: 1009, endPoint y: 206, distance: 20.2
click at [1009, 206] on p "RANGE BETWEEN: 9/10 - 9/18" at bounding box center [1034, 204] width 50 height 5
click at [1047, 250] on div "Vehicle Paths" at bounding box center [1015, 255] width 87 height 18
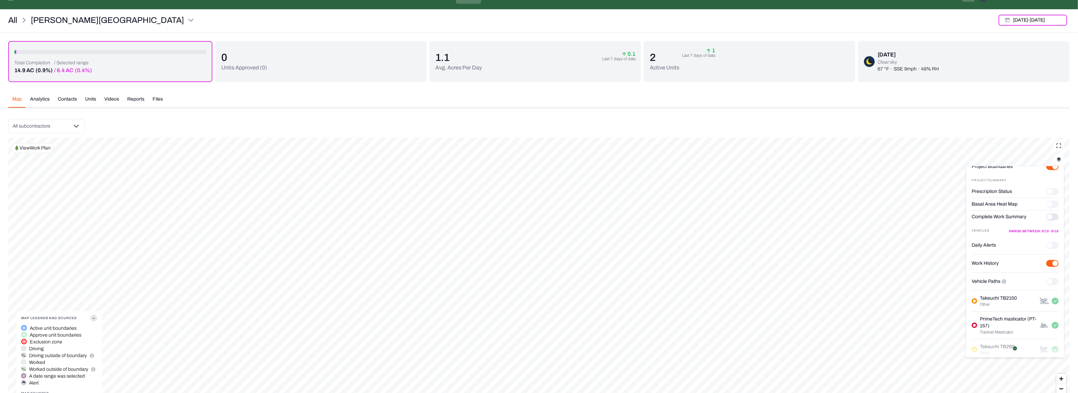
scroll to position [0, 0]
drag, startPoint x: 970, startPoint y: 255, endPoint x: 981, endPoint y: 252, distance: 11.0
click at [981, 252] on div "Shapes Project Boundaries Project Summary Prescription Status Basal Area Heat M…" at bounding box center [1015, 262] width 99 height 192
drag, startPoint x: 990, startPoint y: 255, endPoint x: 972, endPoint y: 253, distance: 18.2
click at [972, 253] on div "Vehicles RANGE BETWEEN: 9/10 - 9/18" at bounding box center [1015, 255] width 87 height 5
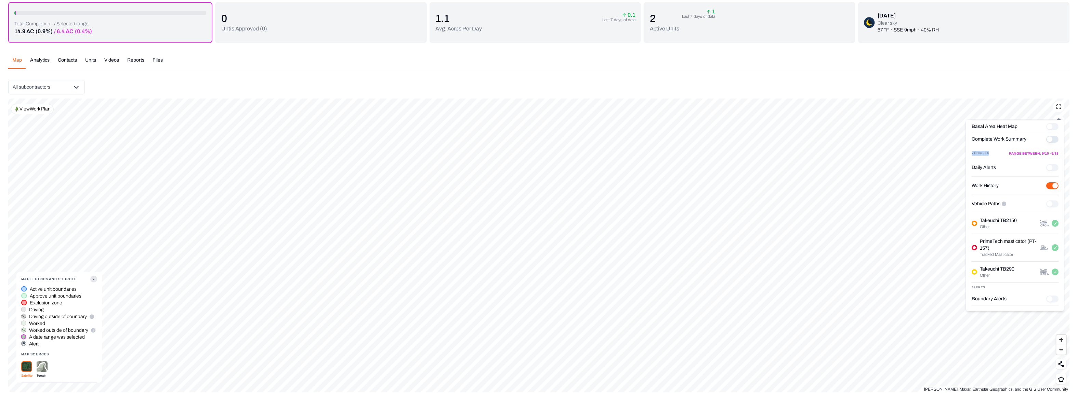
scroll to position [63, 0]
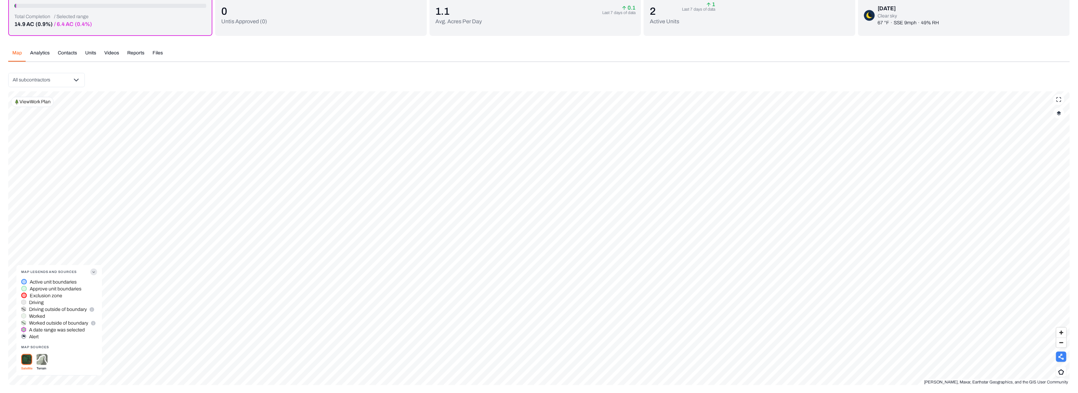
click at [1061, 359] on icon at bounding box center [1061, 357] width 5 height 6
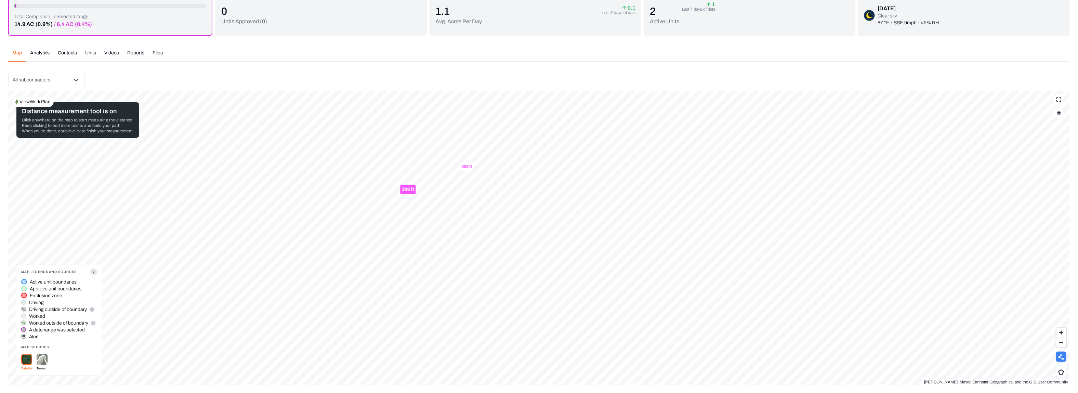
drag, startPoint x: 81, startPoint y: 118, endPoint x: 79, endPoint y: 113, distance: 5.4
click at [80, 114] on div "Distance measurement tool is on Click anywhere on the map to start measuring th…" at bounding box center [77, 120] width 123 height 36
click at [33, 99] on p "View Work Plan" at bounding box center [35, 102] width 31 height 7
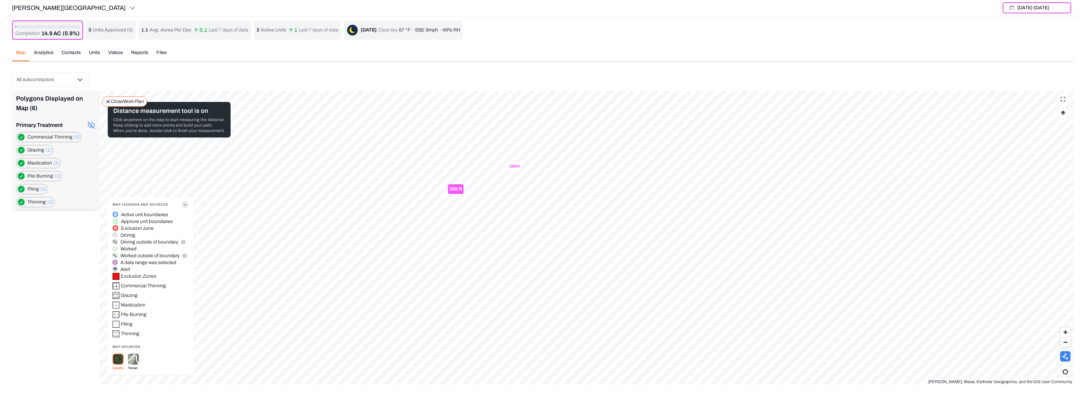
scroll to position [0, 0]
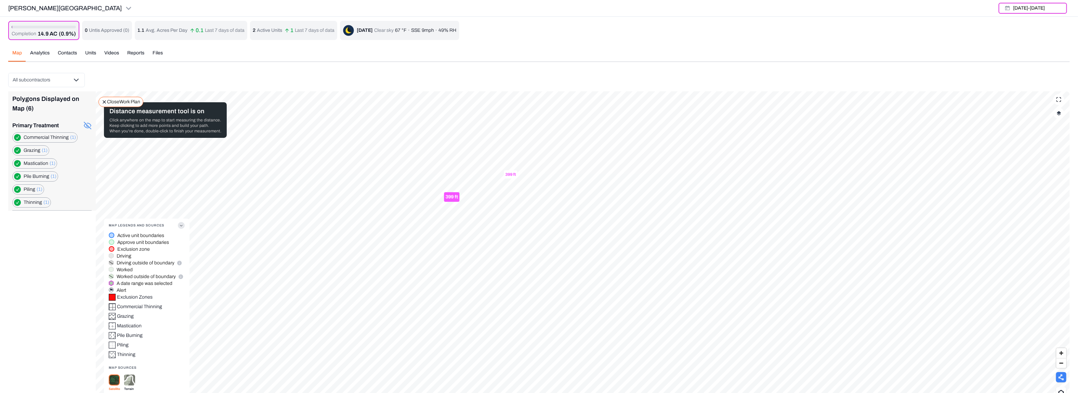
click at [114, 100] on p "Close Work Plan" at bounding box center [123, 102] width 33 height 7
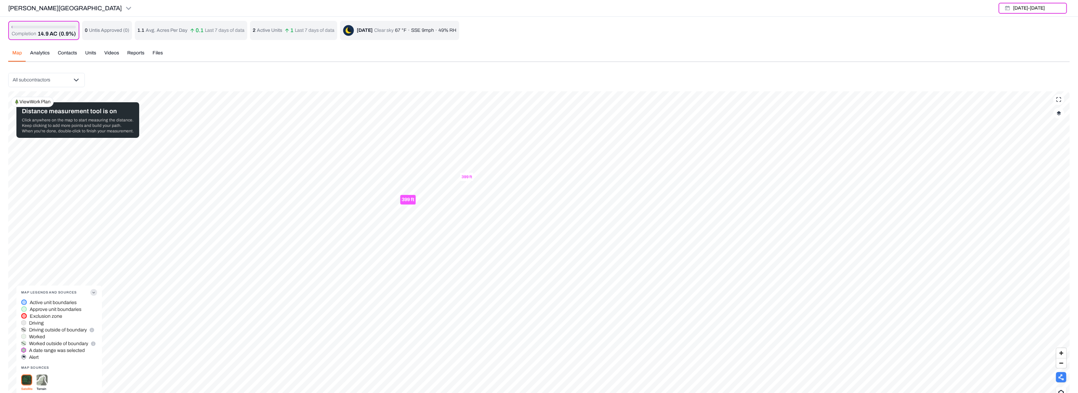
drag, startPoint x: 105, startPoint y: 111, endPoint x: 106, endPoint y: 106, distance: 5.7
click at [105, 107] on p "Distance measurement tool is on" at bounding box center [78, 111] width 112 height 10
click at [39, 53] on div "Completion 14.9 AC (0.9%) 0 Untis Approved ( 0 ) 1.1 Avg. Acres Per Day 0.1 Las…" at bounding box center [539, 213] width 1062 height 385
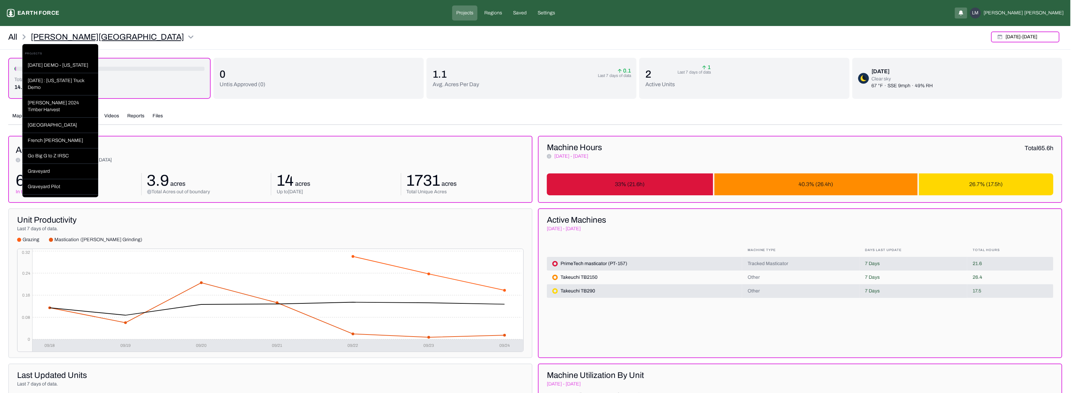
click at [41, 37] on html "[PERSON_NAME] Ranch Earth force Projects Regions Saved Settings LM [PERSON_NAME…" at bounding box center [539, 341] width 1078 height 683
click at [16, 114] on html "[PERSON_NAME] Ranch Earth force Projects Regions Saved Settings LM [PERSON_NAME…" at bounding box center [543, 341] width 1086 height 683
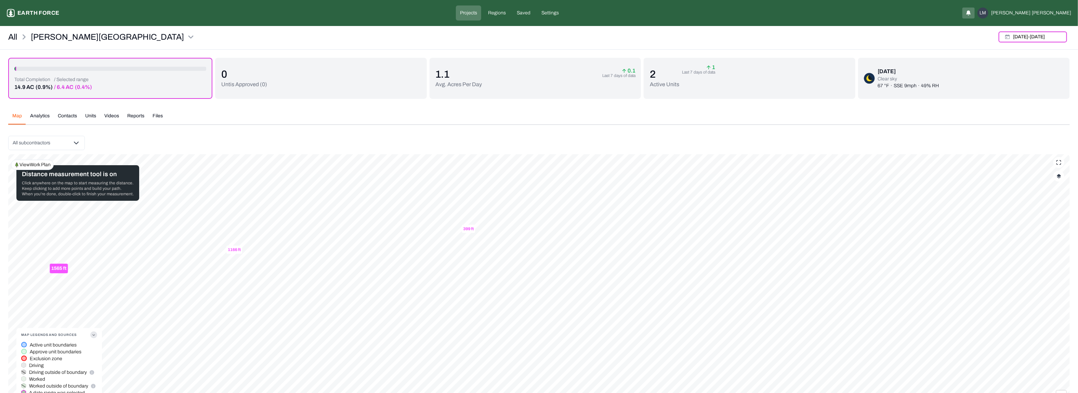
click at [16, 114] on button "Map" at bounding box center [17, 119] width 18 height 12
click at [27, 160] on div "View Work Plan" at bounding box center [32, 165] width 43 height 10
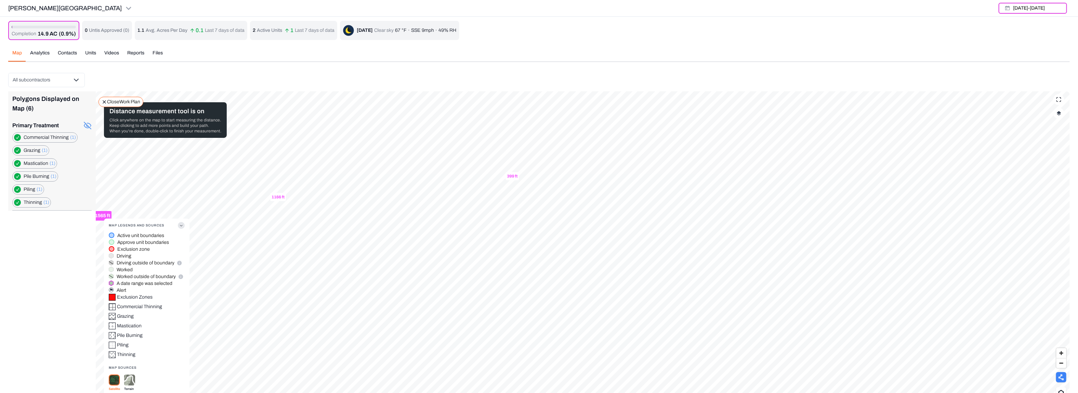
click at [84, 125] on icon at bounding box center [86, 126] width 5 height 4
click at [87, 126] on circle at bounding box center [88, 126] width 2 height 2
click at [87, 126] on icon at bounding box center [88, 126] width 2 height 2
click at [156, 121] on p "Click anywhere on the map to start measuring the distance. Keep clicking to add…" at bounding box center [165, 125] width 112 height 16
click at [105, 101] on icon at bounding box center [104, 102] width 3 height 3
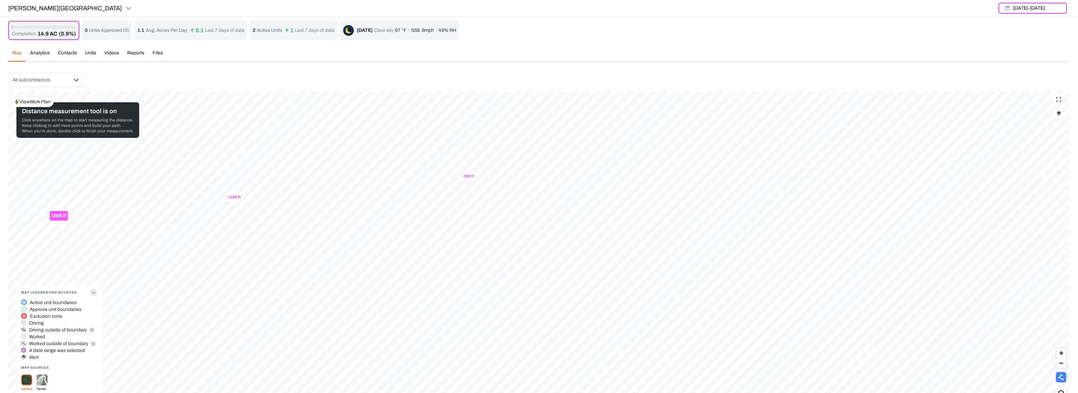
click at [78, 119] on p "Click anywhere on the map to start measuring the distance. Keep clicking to add…" at bounding box center [78, 125] width 112 height 16
click at [1065, 380] on button at bounding box center [1061, 377] width 10 height 10
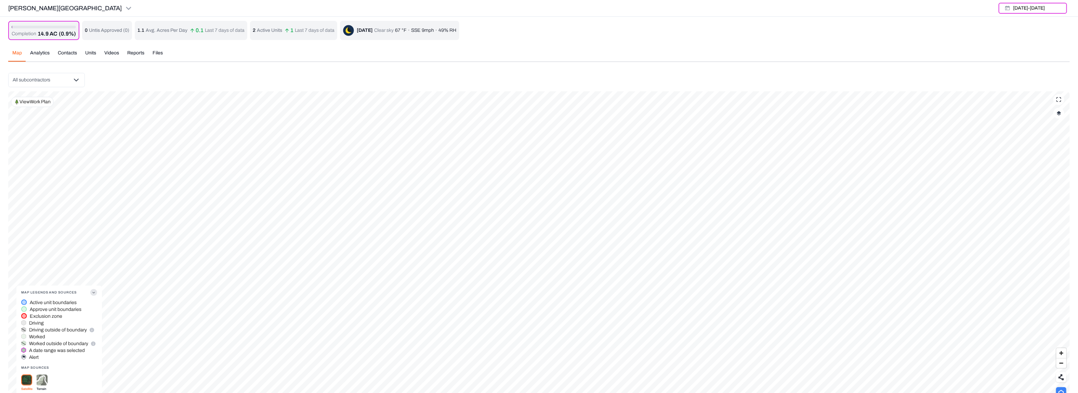
click at [1064, 387] on button at bounding box center [1061, 392] width 10 height 10
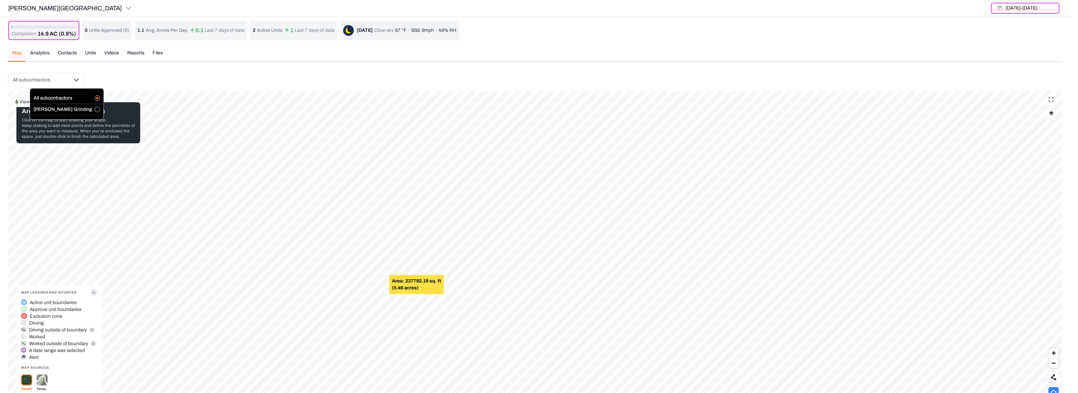
click at [44, 77] on html "[PERSON_NAME] Ranch Earth force Projects Regions Saved Settings LM [PERSON_NAME…" at bounding box center [539, 207] width 1078 height 414
click at [95, 109] on button "button" at bounding box center [97, 109] width 5 height 5
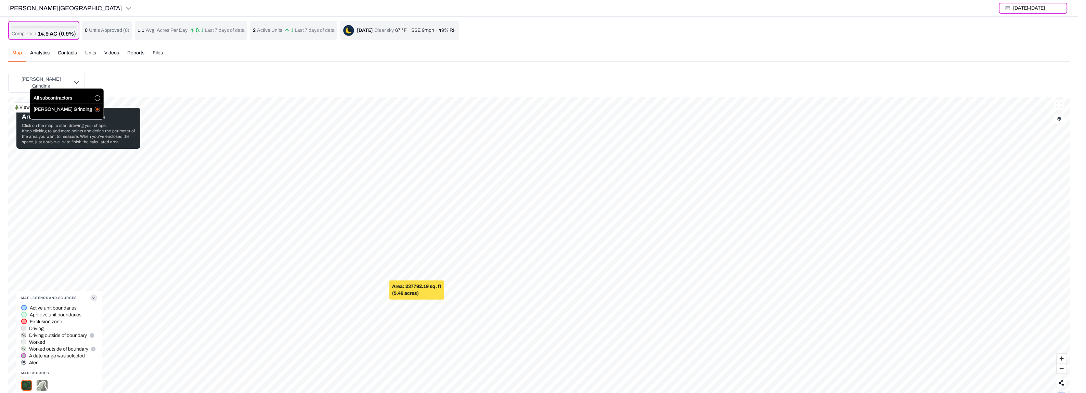
click at [245, 270] on html "[PERSON_NAME] Ranch Earth force Projects Regions Saved Settings LM [PERSON_NAME…" at bounding box center [543, 209] width 1086 height 419
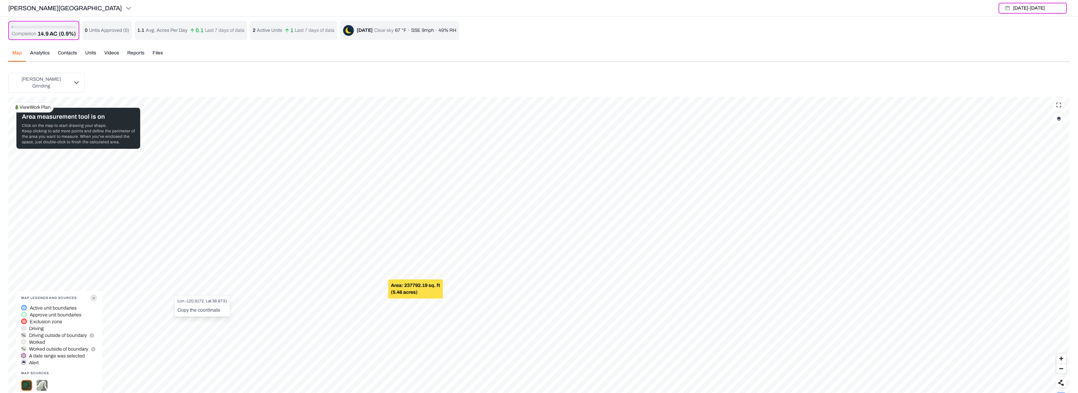
click at [34, 104] on p "View Work Plan" at bounding box center [35, 107] width 31 height 7
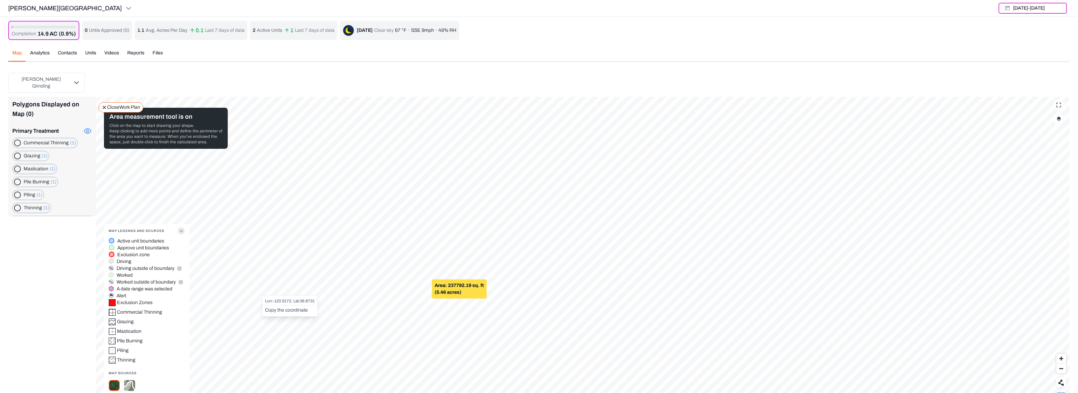
click at [89, 129] on icon at bounding box center [87, 131] width 7 height 5
click at [29, 141] on label "Commercial Thinning (1)" at bounding box center [50, 143] width 52 height 7
click at [16, 140] on Thinning "button" at bounding box center [17, 143] width 7 height 7
click at [18, 179] on Burning "button" at bounding box center [17, 182] width 7 height 7
click at [18, 192] on button "button" at bounding box center [17, 195] width 7 height 7
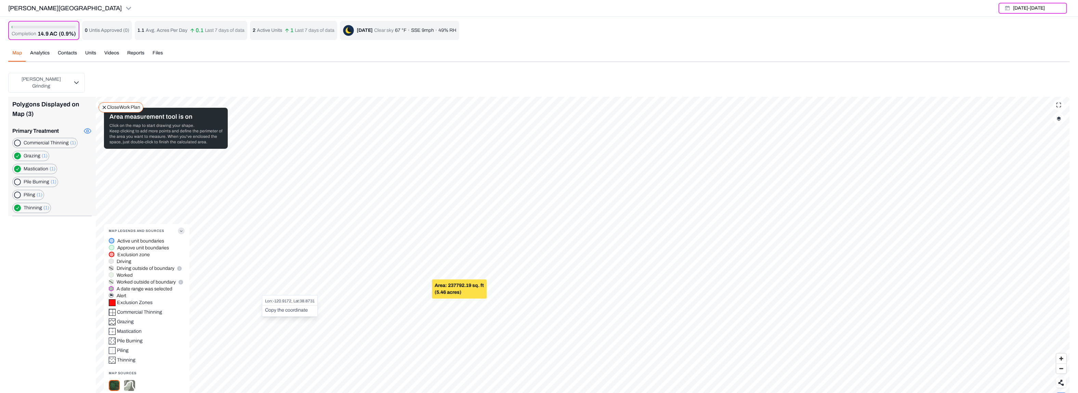
click at [18, 205] on button "button" at bounding box center [17, 208] width 7 height 7
click at [90, 56] on div "Completion 14.9 AC (0.9%) 0 Untis Approved ( 0 ) 1.1 Avg. Acres Per Day 0.1 Las…" at bounding box center [539, 216] width 1062 height 390
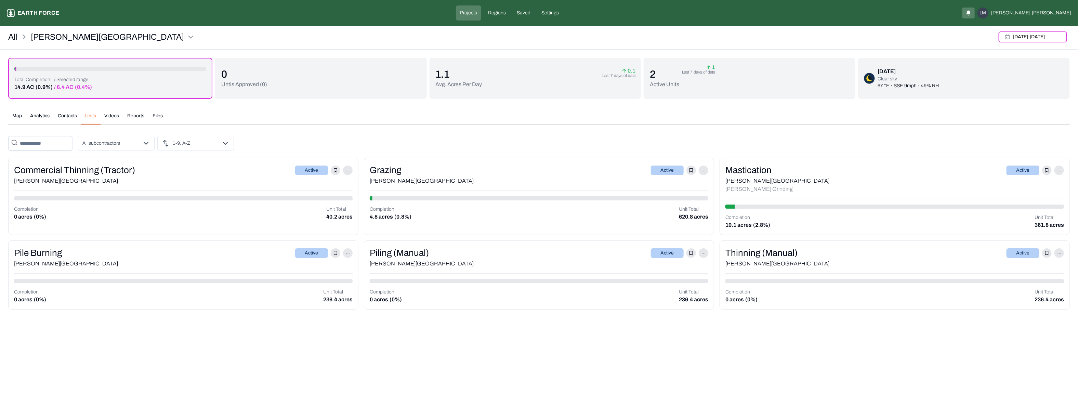
click at [476, 167] on div "Grazing Active ..." at bounding box center [539, 170] width 339 height 13
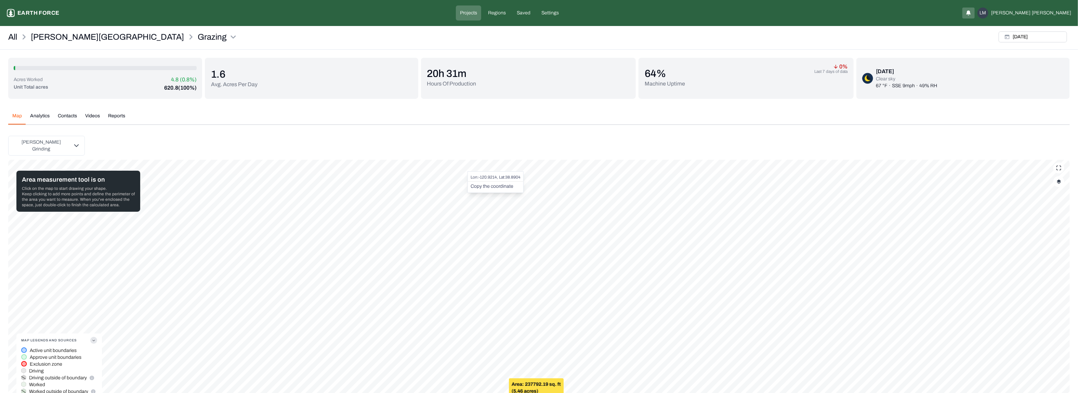
click at [18, 118] on button "Map" at bounding box center [17, 119] width 18 height 12
click at [47, 34] on p "[PERSON_NAME][GEOGRAPHIC_DATA]" at bounding box center [107, 36] width 153 height 11
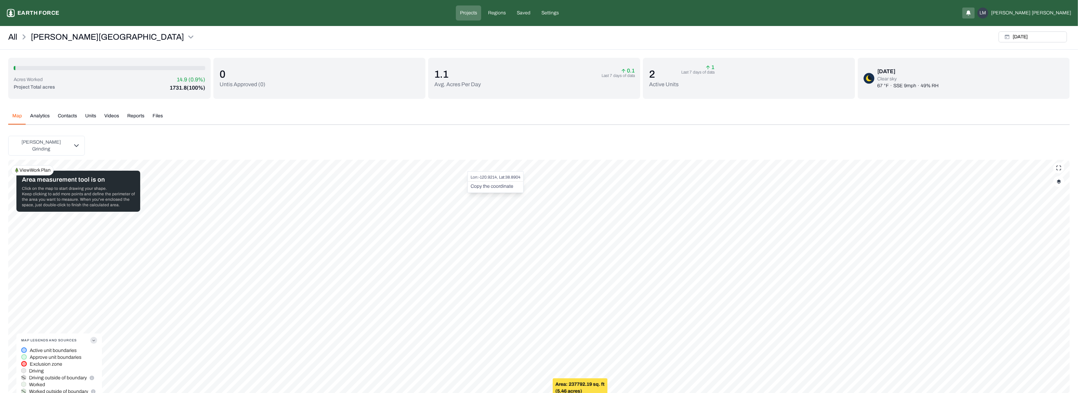
click at [31, 165] on div "View Work Plan" at bounding box center [32, 170] width 43 height 10
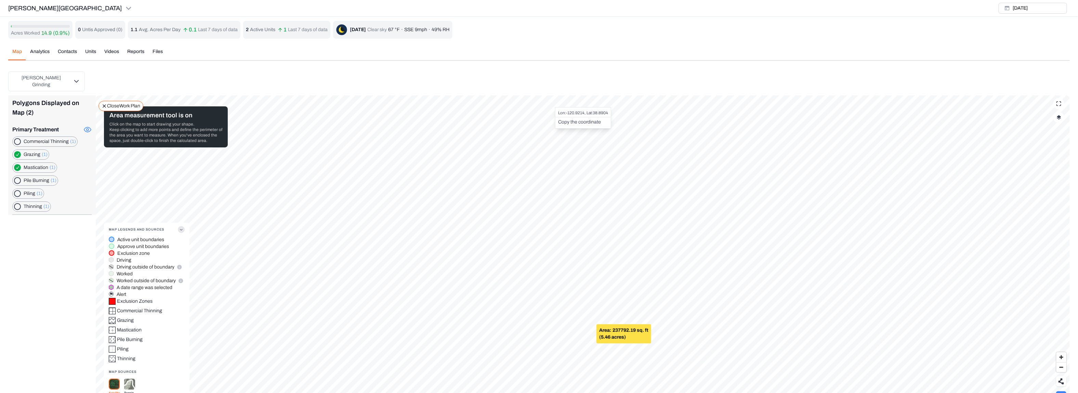
click at [18, 164] on button "button" at bounding box center [17, 167] width 7 height 7
click at [117, 103] on p "Close Work Plan" at bounding box center [123, 106] width 33 height 7
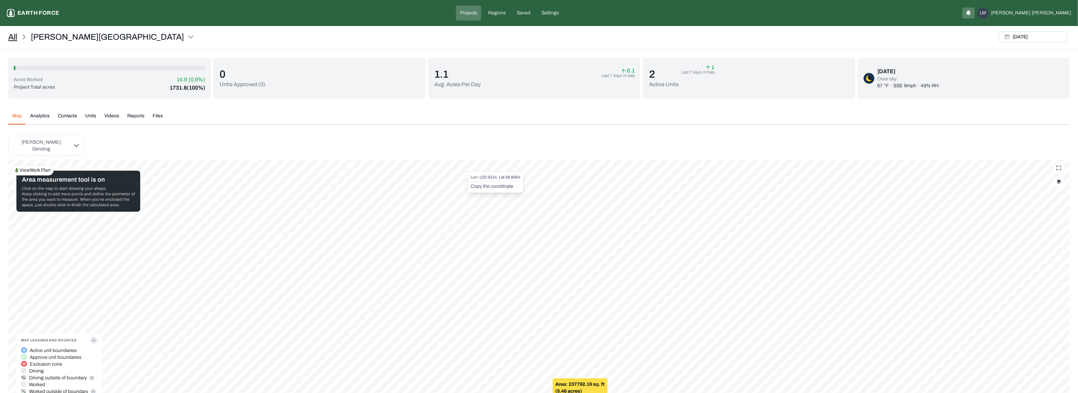
click at [14, 37] on link "All" at bounding box center [12, 36] width 9 height 11
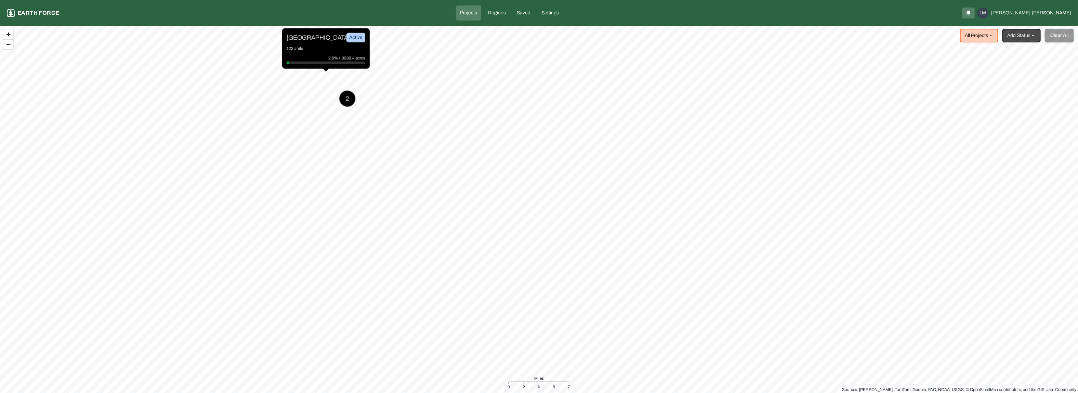
click at [443, 393] on html "Projects Earth force Projects Regions Saved Settings LM [PERSON_NAME] All Proje…" at bounding box center [539, 196] width 1078 height 393
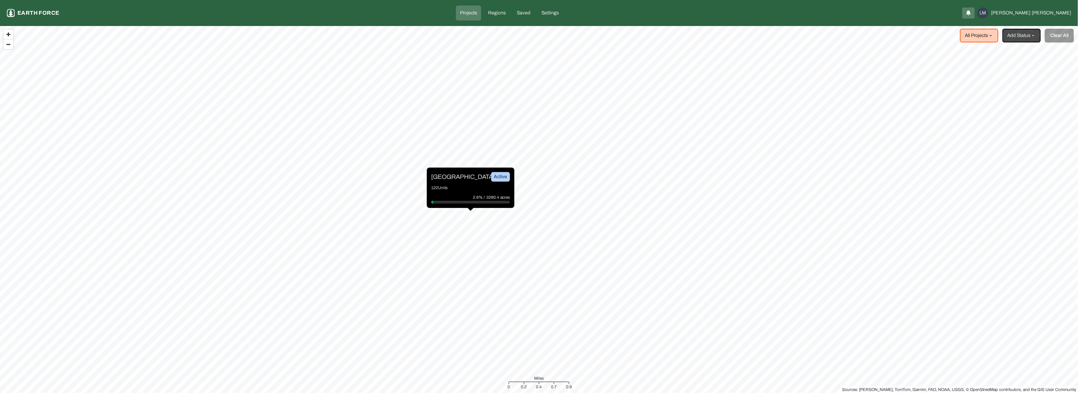
click at [454, 191] on p "122 Units" at bounding box center [470, 187] width 79 height 7
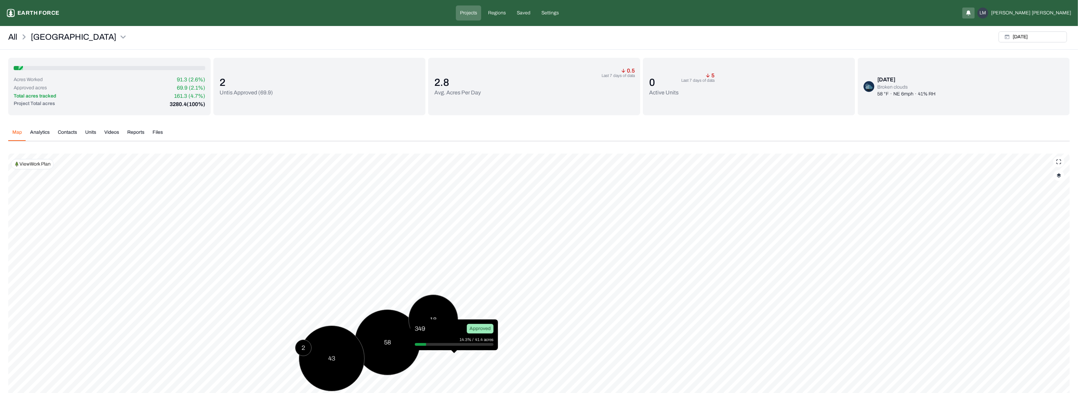
click at [43, 168] on div "View Work Plan" at bounding box center [32, 164] width 43 height 10
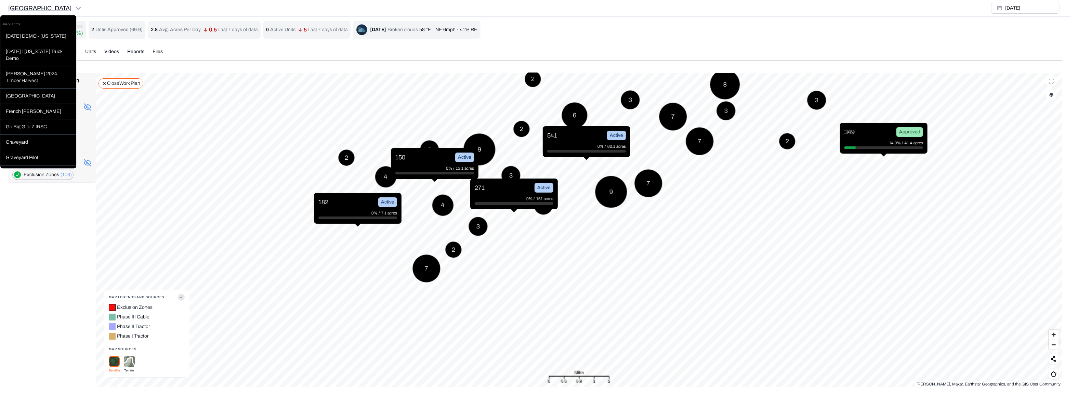
click at [37, 7] on html "Sleighville Earth force Projects Regions Saved Settings LM [PERSON_NAME][GEOGRA…" at bounding box center [539, 198] width 1078 height 396
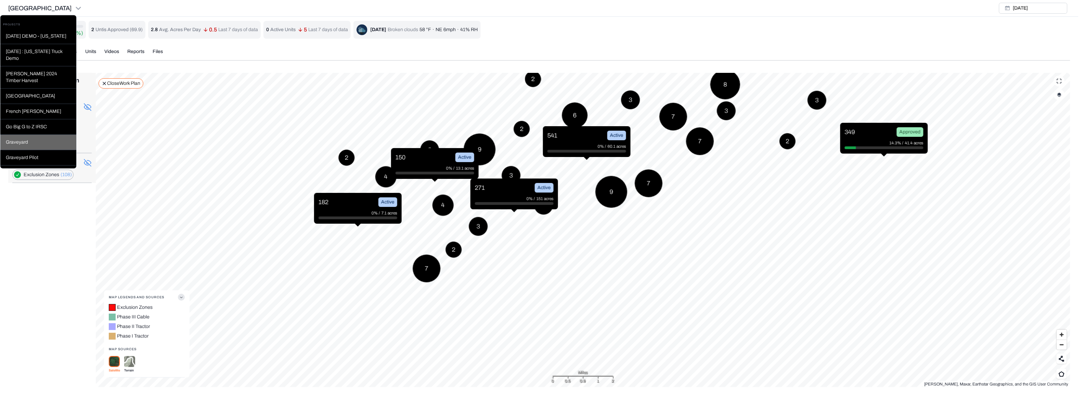
click at [31, 146] on div "Graveyard" at bounding box center [38, 142] width 76 height 15
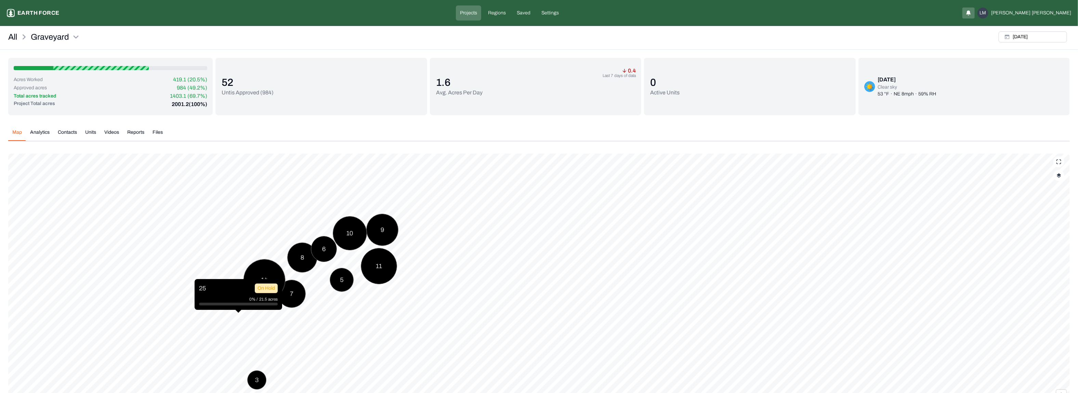
click at [268, 284] on div "On Hold" at bounding box center [266, 289] width 23 height 10
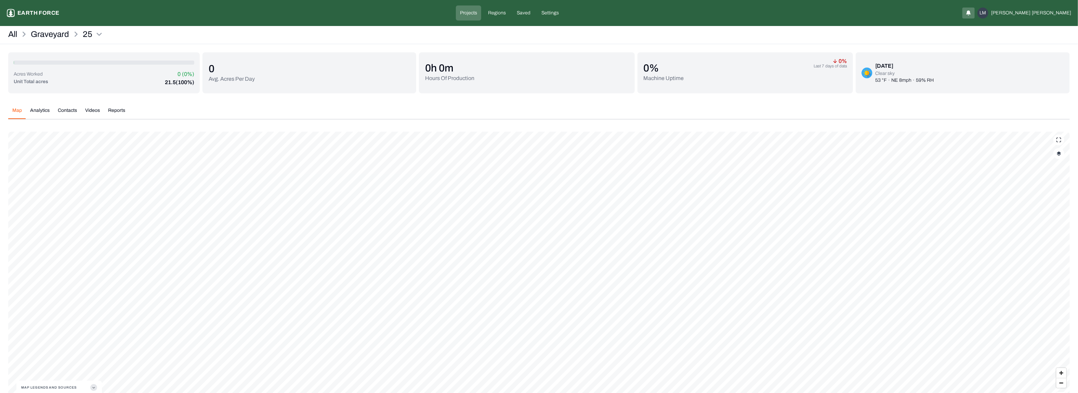
click at [90, 388] on button "Map Legends And Sources" at bounding box center [59, 388] width 76 height 14
click at [10, 33] on link "All" at bounding box center [12, 34] width 9 height 11
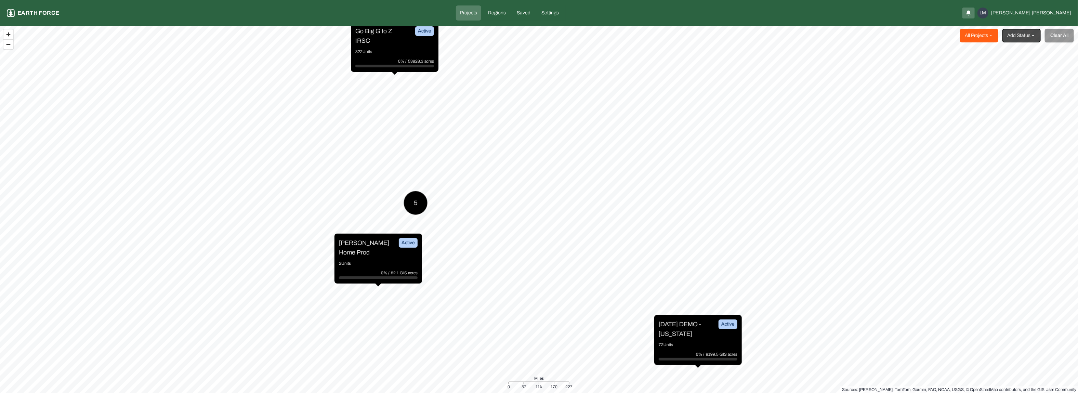
click at [988, 38] on html "Projects Earth force Projects Regions Saved Settings LM [PERSON_NAME] All Proje…" at bounding box center [539, 196] width 1078 height 393
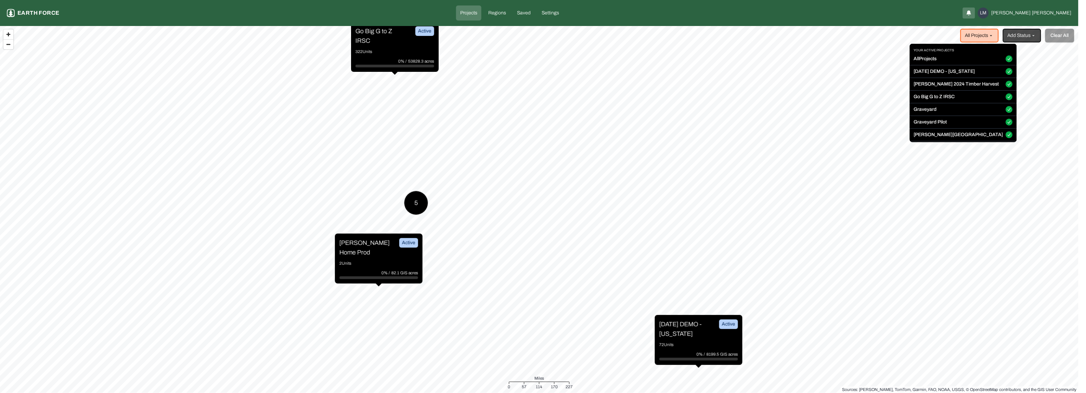
click at [1006, 59] on button "All Projects" at bounding box center [1009, 58] width 7 height 7
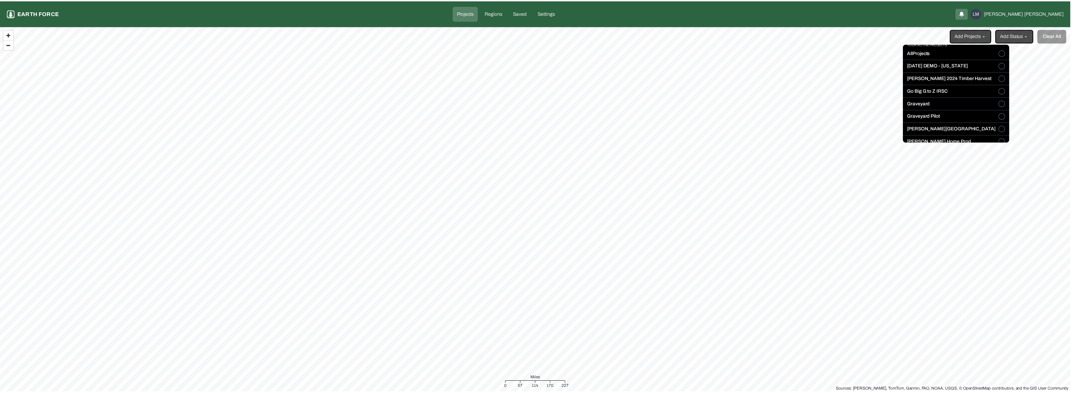
scroll to position [17, 0]
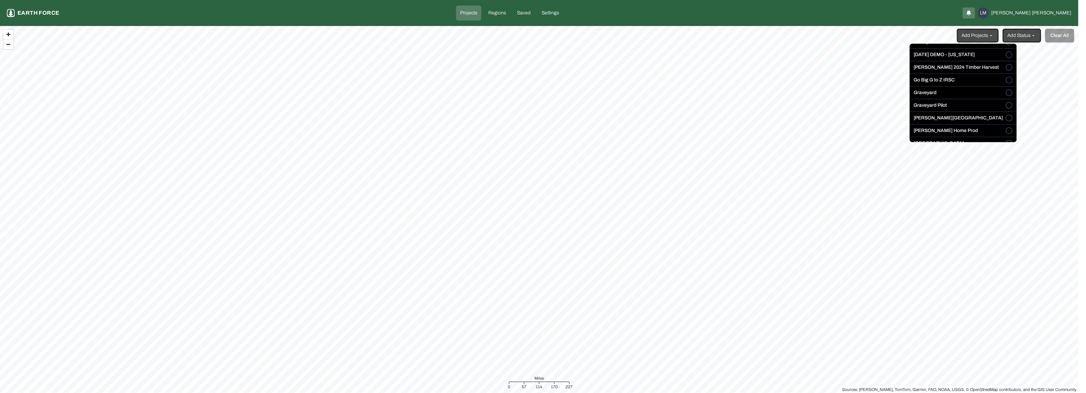
click at [1006, 117] on button "[PERSON_NAME][GEOGRAPHIC_DATA]" at bounding box center [1009, 118] width 7 height 7
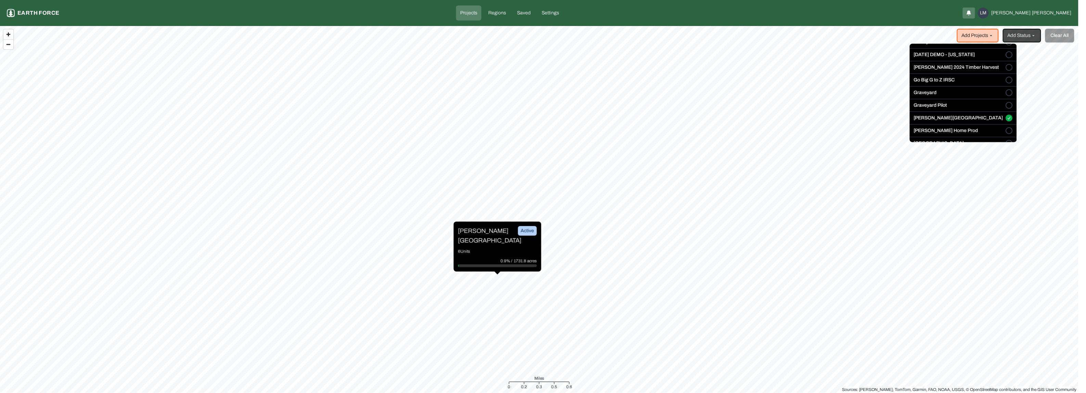
click at [500, 246] on html "Projects Earth force Projects Regions Saved Settings LM [PERSON_NAME] Add Proje…" at bounding box center [543, 196] width 1086 height 393
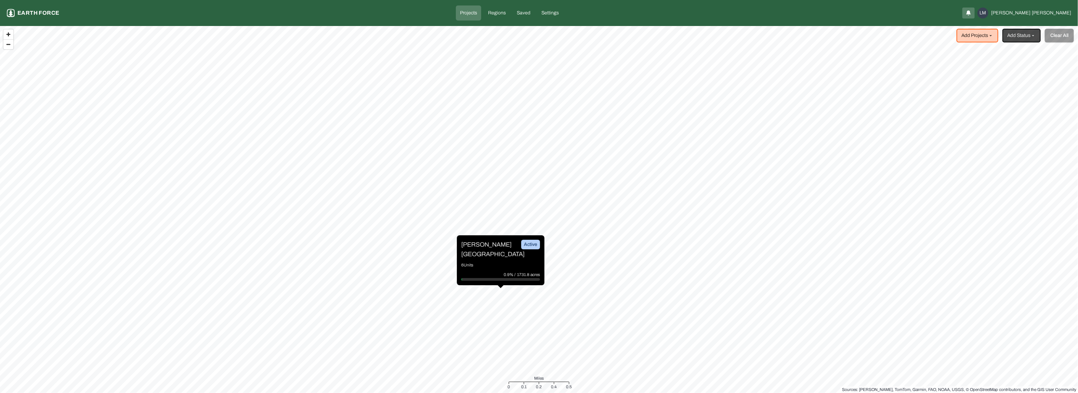
click at [498, 254] on div "[PERSON_NAME] Ranch Active 6 Units 0.9% / 1731.8 acres" at bounding box center [501, 260] width 88 height 50
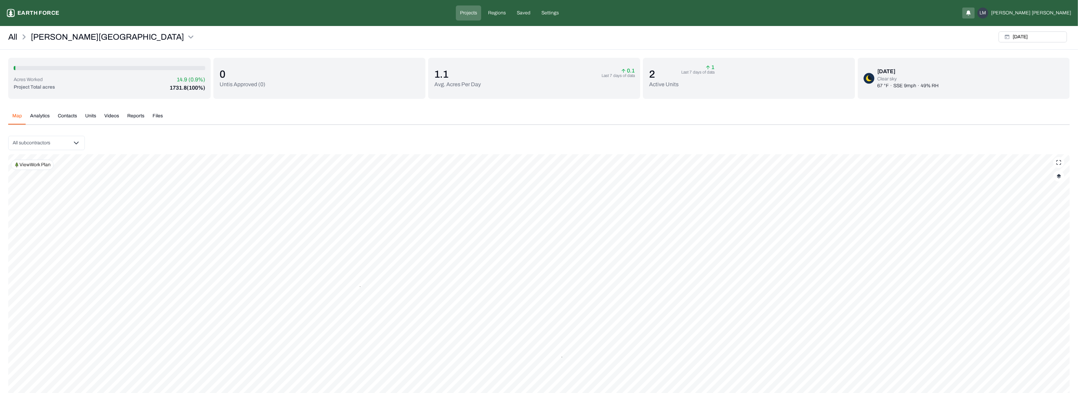
click at [18, 162] on icon at bounding box center [16, 164] width 5 height 5
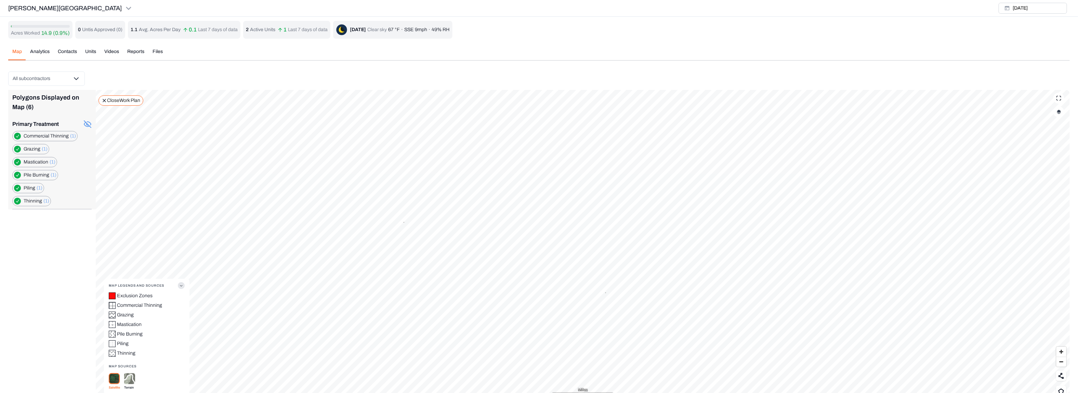
click at [24, 136] on label "Commercial Thinning (1)" at bounding box center [50, 136] width 52 height 7
click at [16, 136] on Thinning "button" at bounding box center [17, 136] width 7 height 7
click at [15, 149] on button "button" at bounding box center [17, 149] width 7 height 7
click at [20, 161] on button "button" at bounding box center [17, 162] width 7 height 7
click at [16, 174] on Burning "button" at bounding box center [17, 175] width 7 height 7
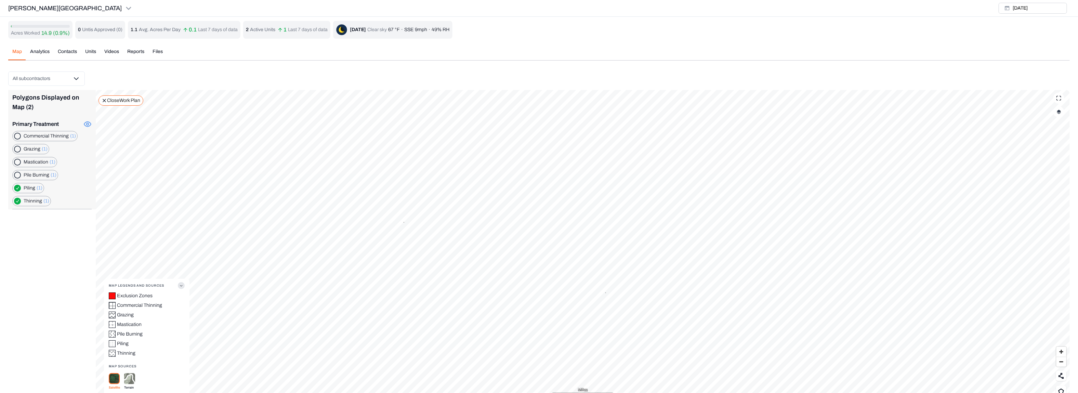
click at [17, 185] on button "button" at bounding box center [17, 188] width 7 height 7
click at [17, 200] on button "button" at bounding box center [17, 201] width 7 height 7
click at [15, 135] on Thinning "button" at bounding box center [17, 136] width 7 height 7
click at [15, 189] on button "button" at bounding box center [17, 188] width 7 height 7
click at [27, 150] on label "Grazing (1)" at bounding box center [36, 149] width 24 height 7
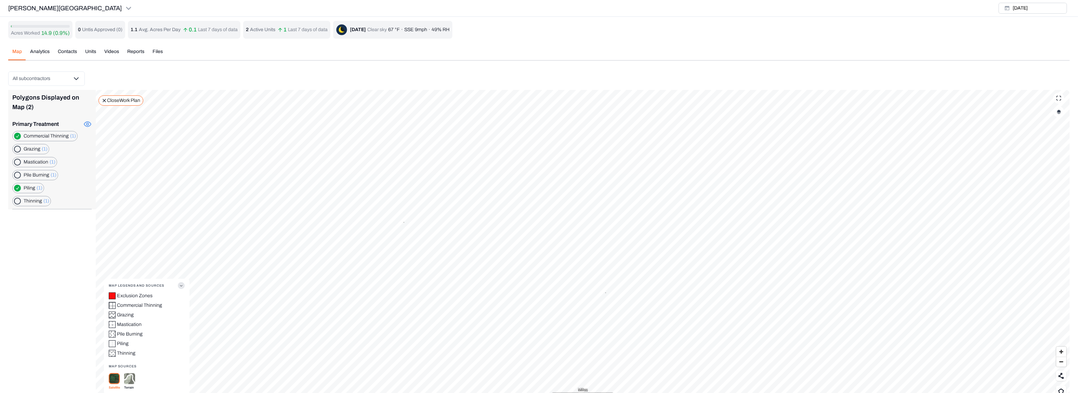
click at [12, 150] on div "Polygons Displayed on Map (2) Primary Treatment Commercial Thinning (1) Grazing…" at bounding box center [52, 149] width 88 height 119
click at [14, 150] on button "button" at bounding box center [17, 149] width 7 height 7
click at [20, 159] on div "Mastication (1)" at bounding box center [34, 162] width 45 height 10
click at [18, 136] on Thinning "button" at bounding box center [17, 136] width 7 height 7
click at [88, 123] on icon at bounding box center [87, 124] width 8 height 8
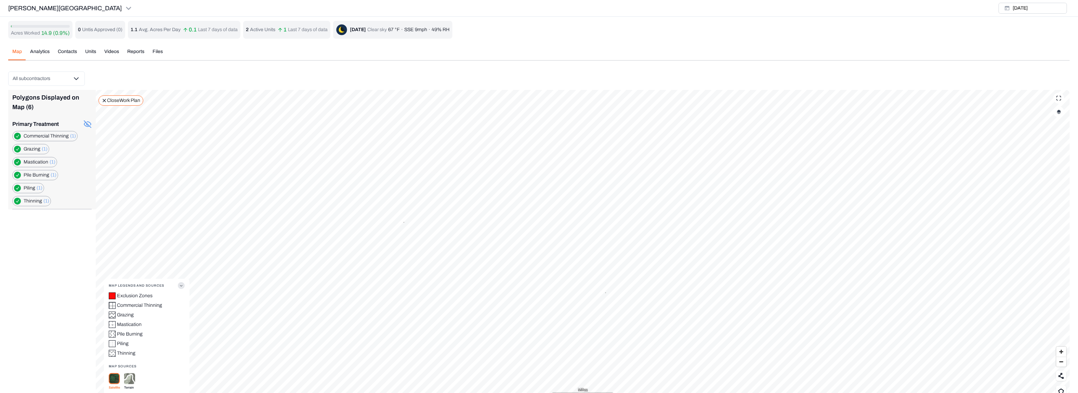
click at [39, 54] on div "Acres Worked 14.9 (0.9%) 0 Untis Approved ( 0 ) 1.1 Avg. Acres Per Day 0.1 Last…" at bounding box center [539, 213] width 1062 height 384
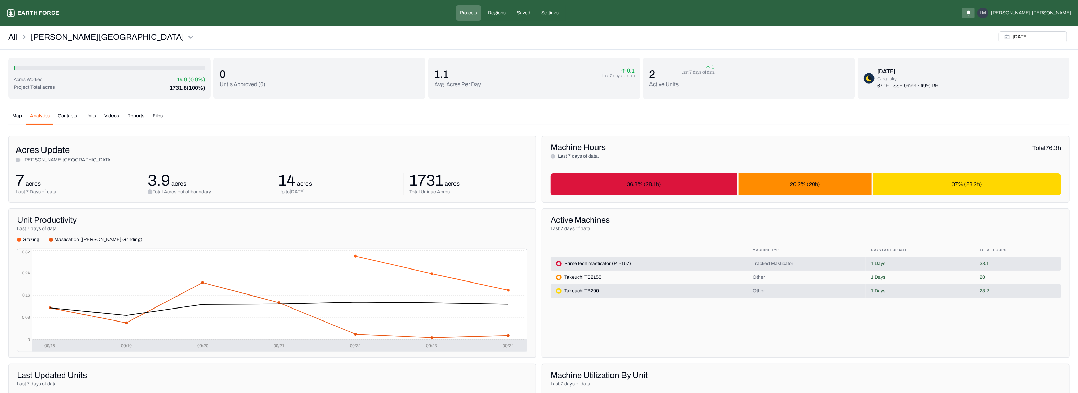
click at [114, 113] on button "Videos" at bounding box center [111, 119] width 23 height 12
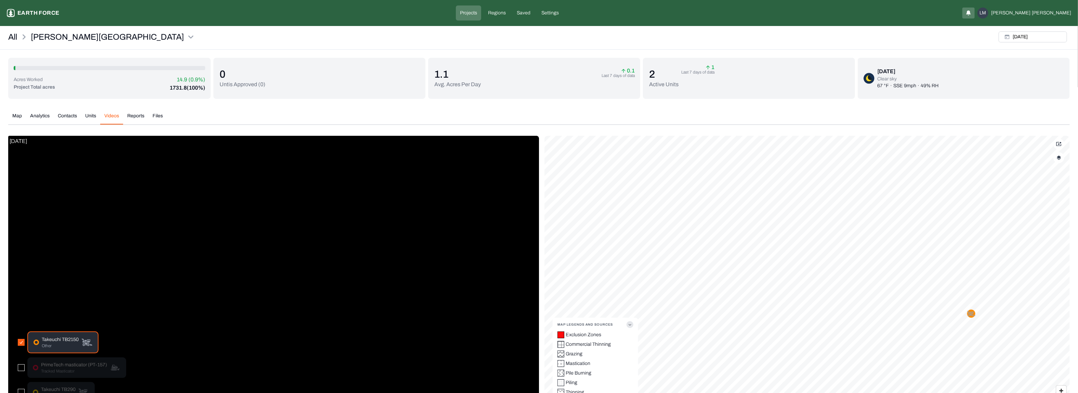
click at [632, 323] on icon "button" at bounding box center [630, 324] width 7 height 7
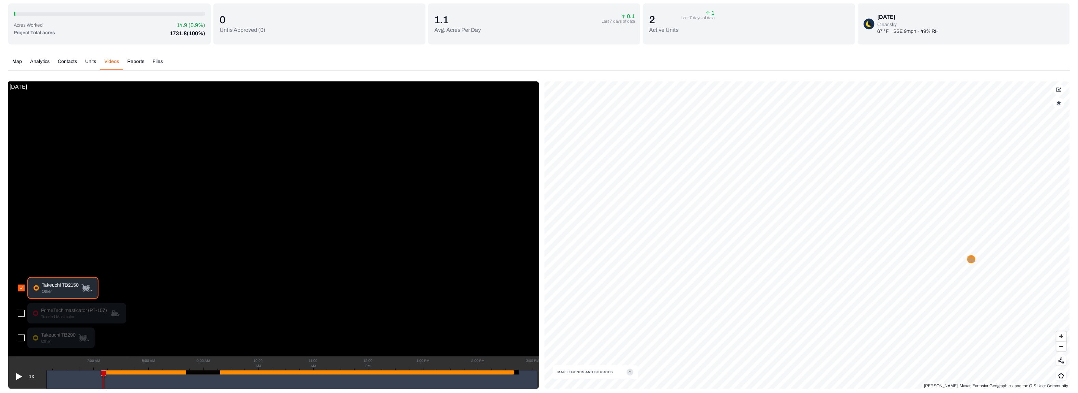
scroll to position [59, 0]
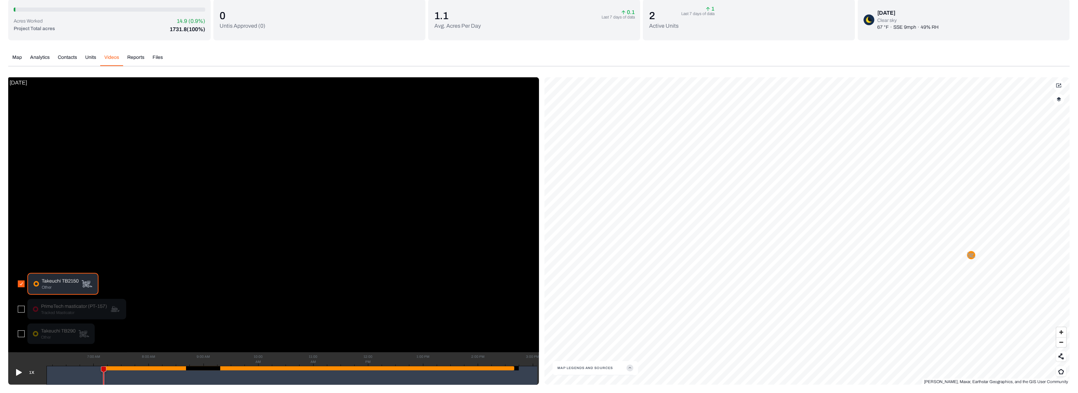
click at [1078, 188] on div "All [PERSON_NAME] Ranch [DATE] Acres Worked 14.9 (0.9%) Project Total acres 173…" at bounding box center [539, 177] width 1078 height 415
click at [631, 369] on icon "button" at bounding box center [630, 368] width 7 height 7
click at [578, 361] on img at bounding box center [578, 359] width 11 height 11
click at [20, 309] on button "button" at bounding box center [21, 309] width 7 height 7
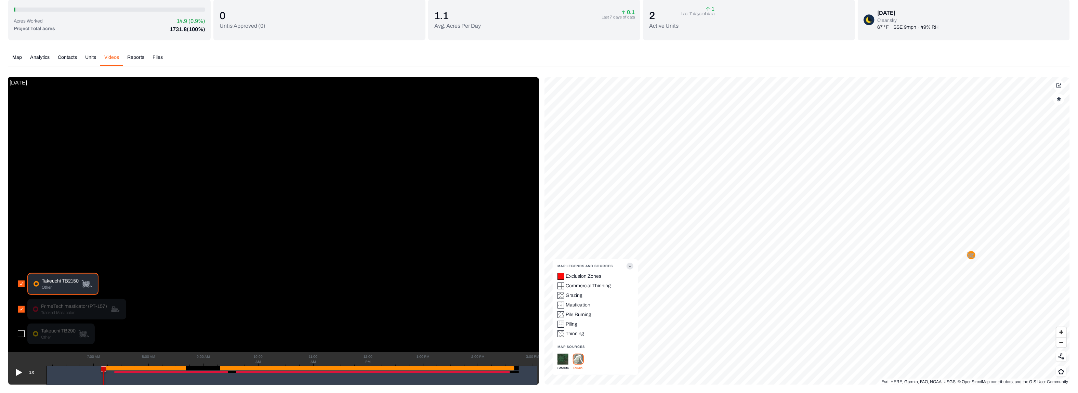
click at [16, 373] on icon at bounding box center [19, 372] width 6 height 7
click at [15, 372] on icon at bounding box center [17, 372] width 5 height 7
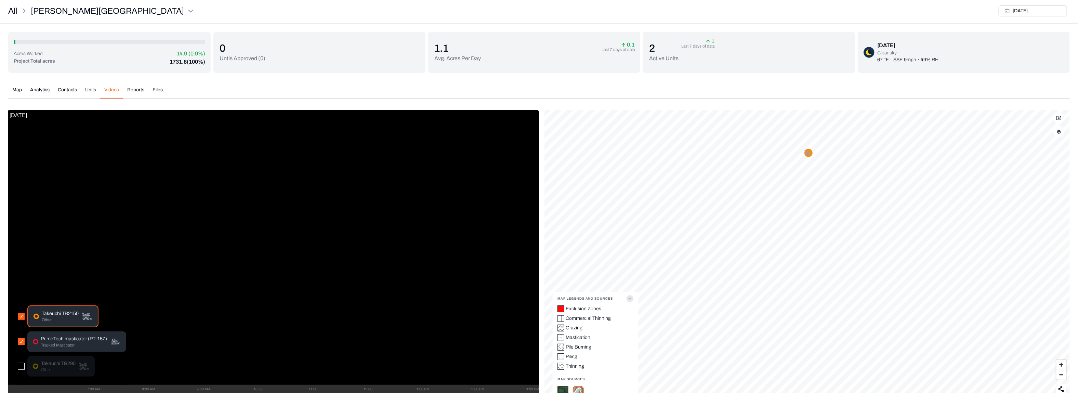
scroll to position [5, 0]
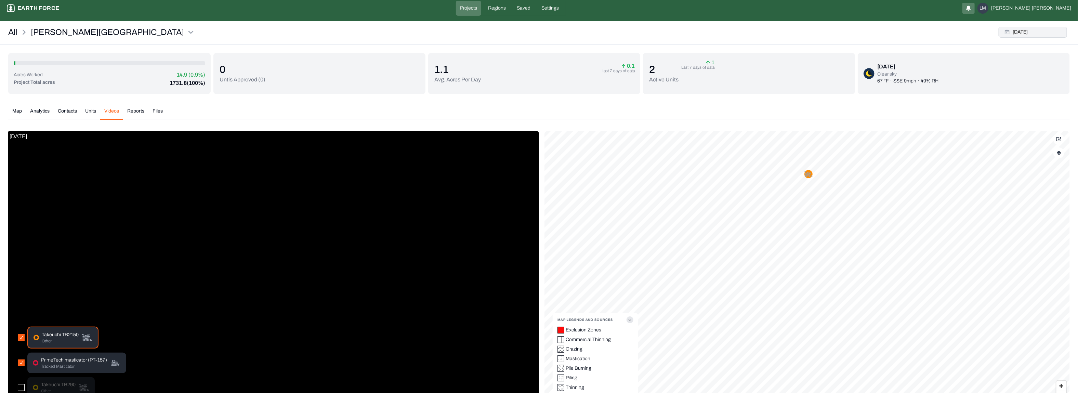
click at [1040, 29] on button "[DATE]" at bounding box center [1033, 32] width 68 height 11
click at [1026, 131] on div "Reset" at bounding box center [1030, 133] width 23 height 11
click at [1063, 154] on button "button" at bounding box center [1059, 152] width 11 height 11
click at [1047, 279] on History "Work History" at bounding box center [1053, 281] width 12 height 7
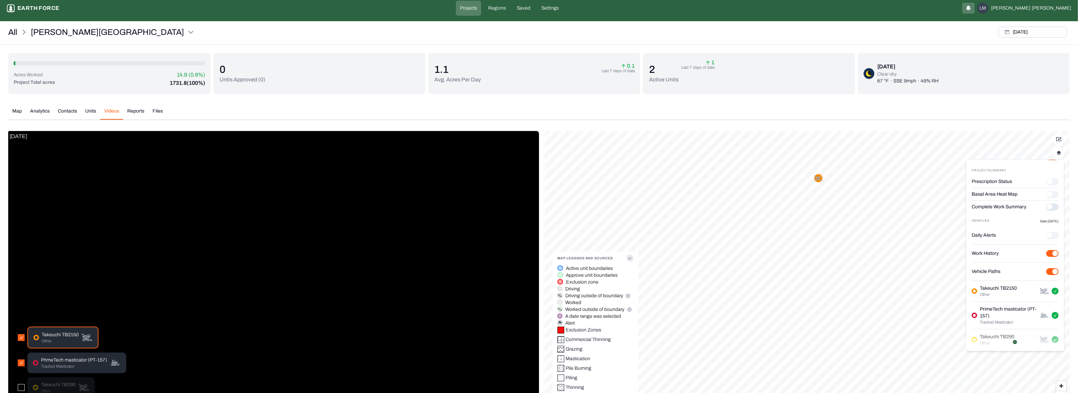
scroll to position [0, 0]
click at [1042, 25] on div "[DATE]" at bounding box center [1033, 32] width 74 height 16
click at [1041, 28] on button "[DATE]" at bounding box center [1033, 32] width 68 height 11
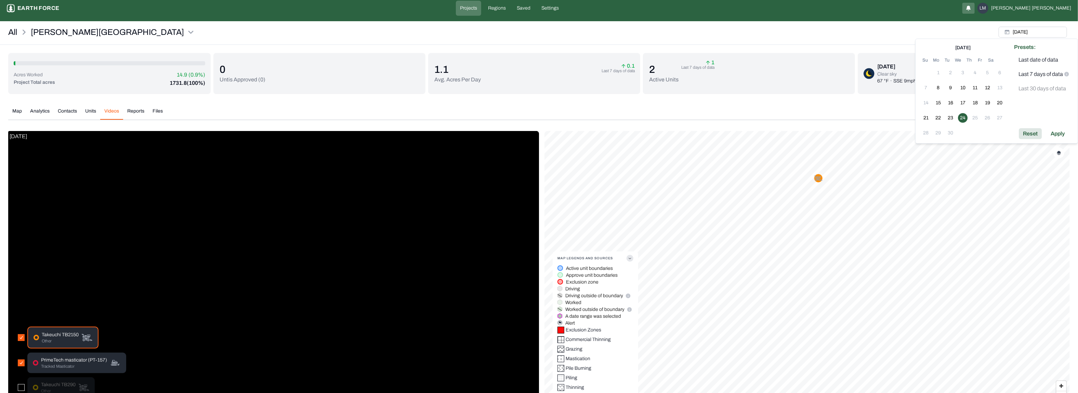
click at [1034, 134] on div "Reset" at bounding box center [1030, 133] width 23 height 11
click at [963, 115] on button "24" at bounding box center [963, 118] width 10 height 10
click at [1060, 133] on div "Apply" at bounding box center [1058, 133] width 22 height 11
click at [1054, 153] on button "button" at bounding box center [1059, 152] width 11 height 11
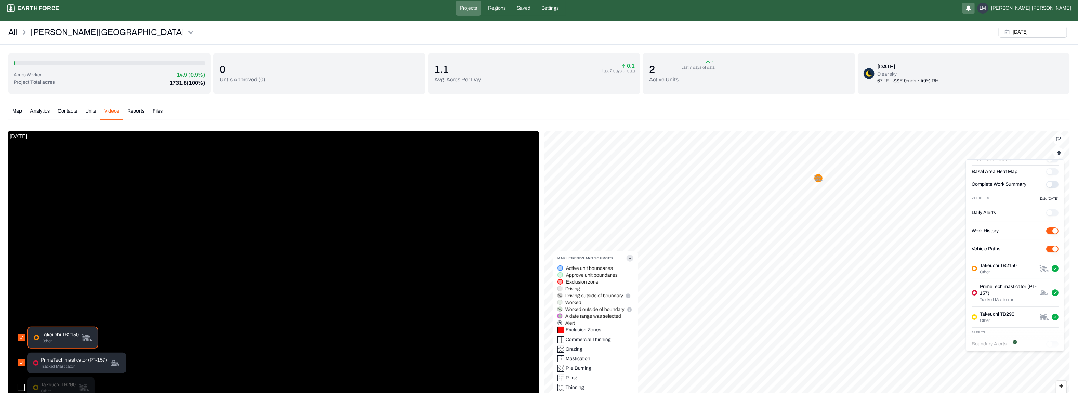
scroll to position [56, 0]
click at [1047, 228] on History "Work History" at bounding box center [1053, 225] width 12 height 7
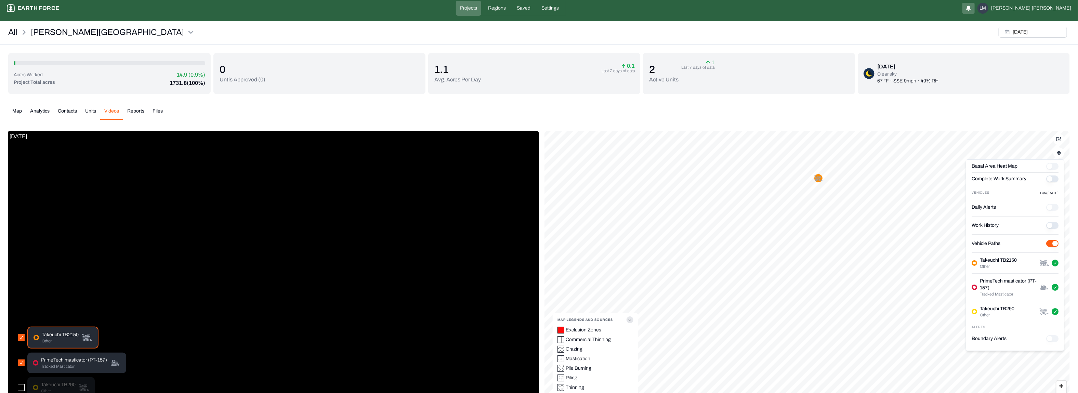
click at [1047, 181] on button "Complete Work Summary" at bounding box center [1053, 179] width 12 height 7
click at [1047, 180] on button "Complete Work Summary" at bounding box center [1053, 179] width 12 height 7
click at [20, 110] on div "Map Analytics Contacts Units Videos Reports Files [DATE] All subcontractors Pol…" at bounding box center [539, 270] width 1062 height 336
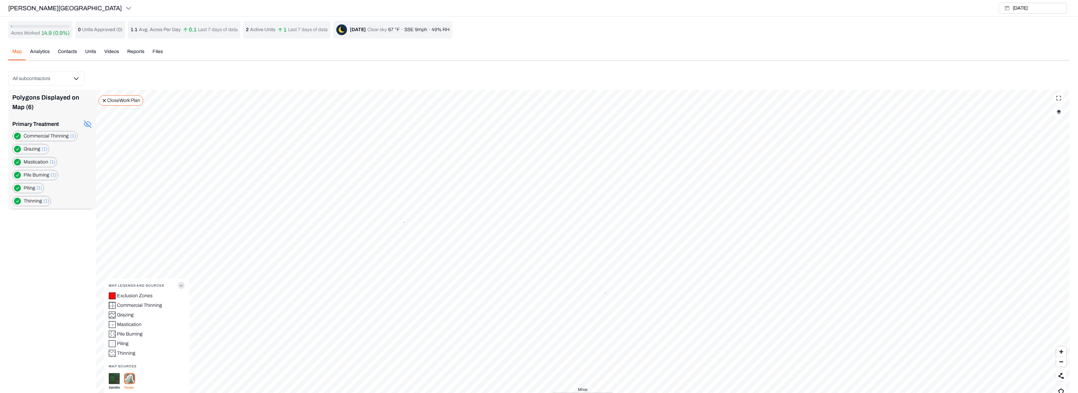
click at [181, 288] on icon "button" at bounding box center [181, 285] width 7 height 7
click at [1062, 112] on button "button" at bounding box center [1059, 111] width 11 height 11
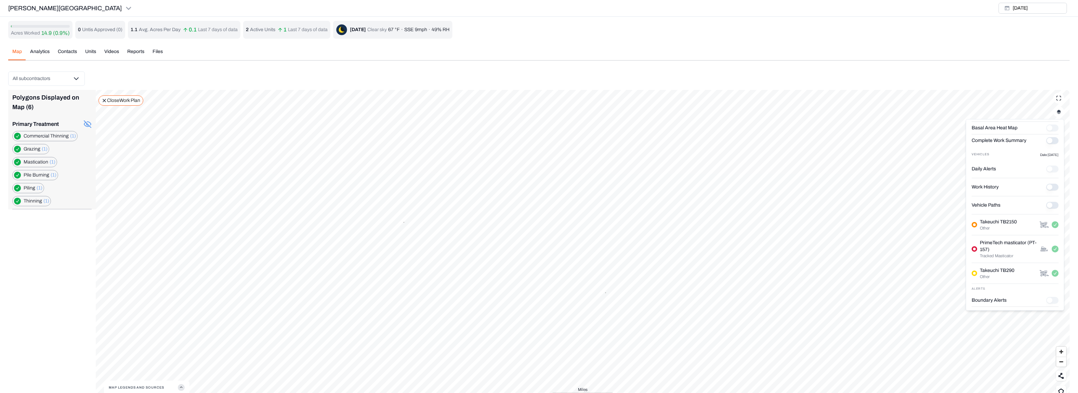
scroll to position [56, 0]
